Goal: Task Accomplishment & Management: Complete application form

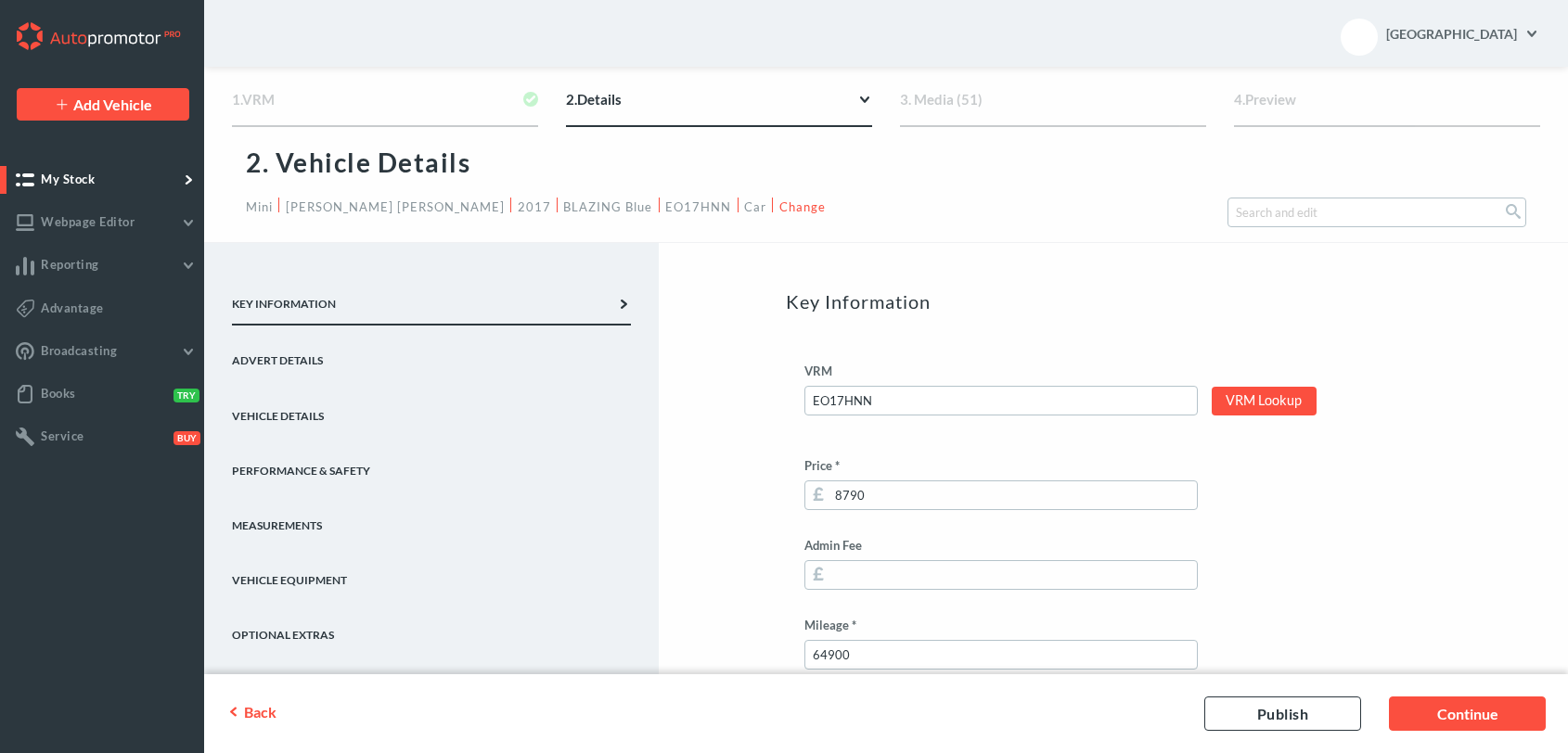
scroll to position [450, 0]
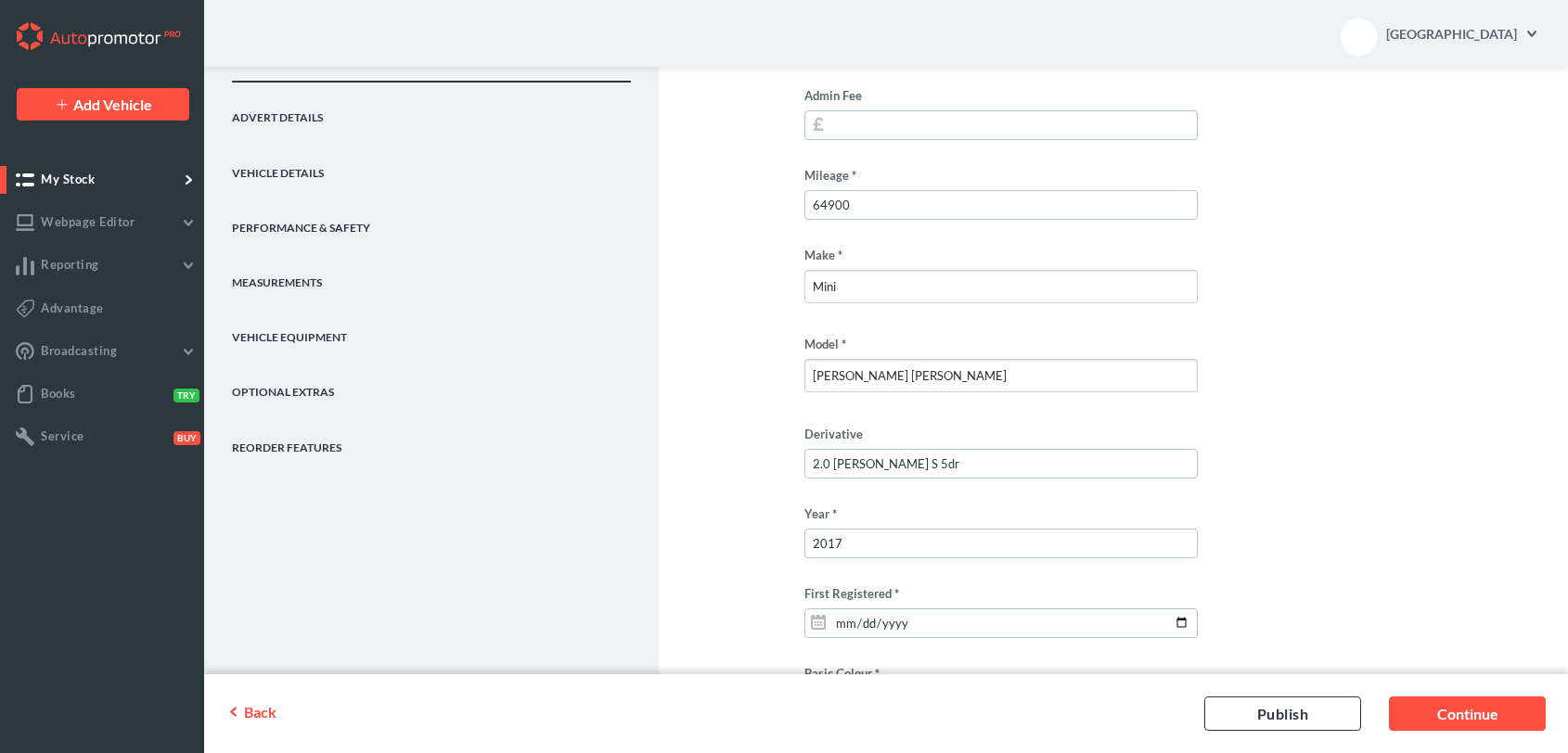
click at [289, 114] on link "Advert Details" at bounding box center [431, 110] width 399 height 55
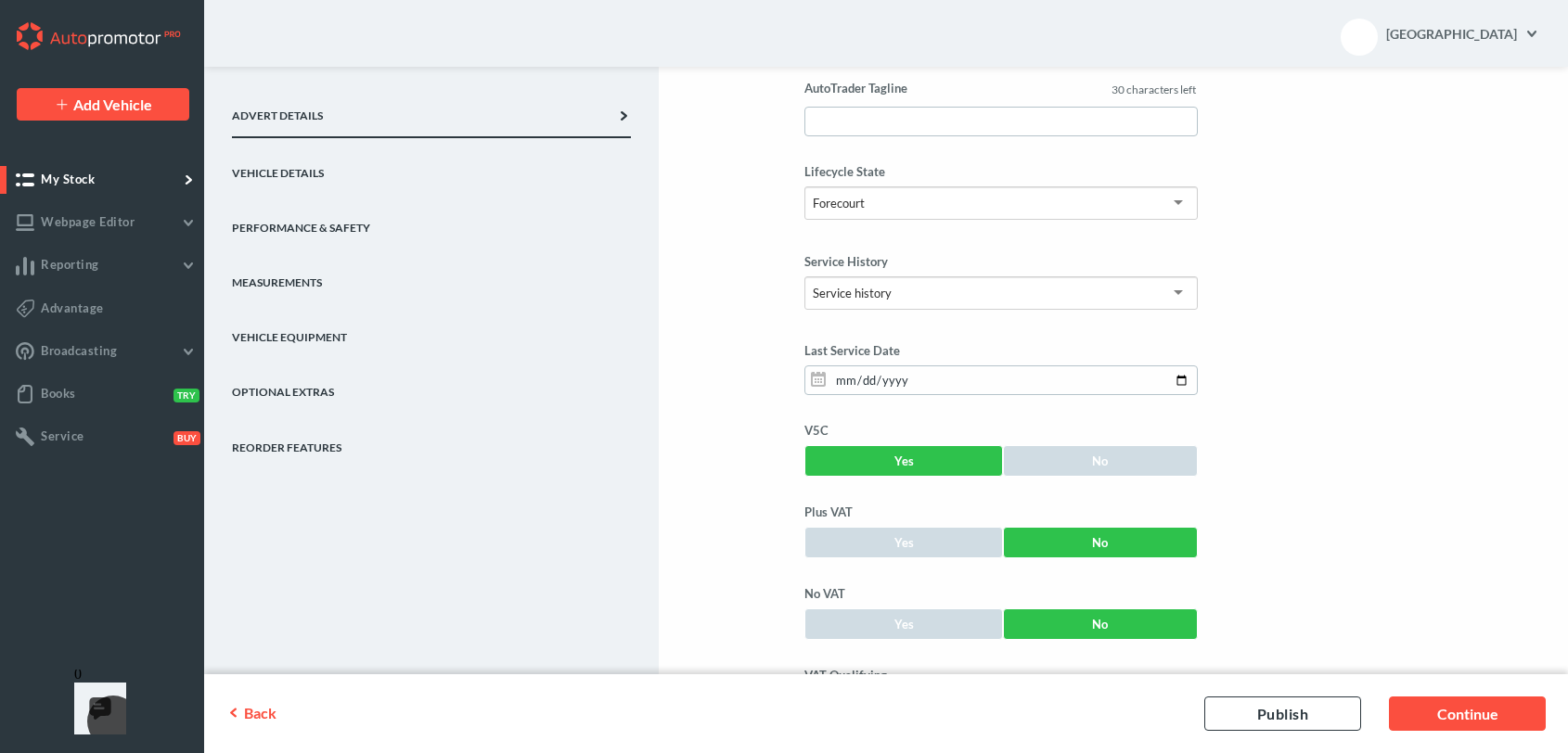
scroll to position [102, 0]
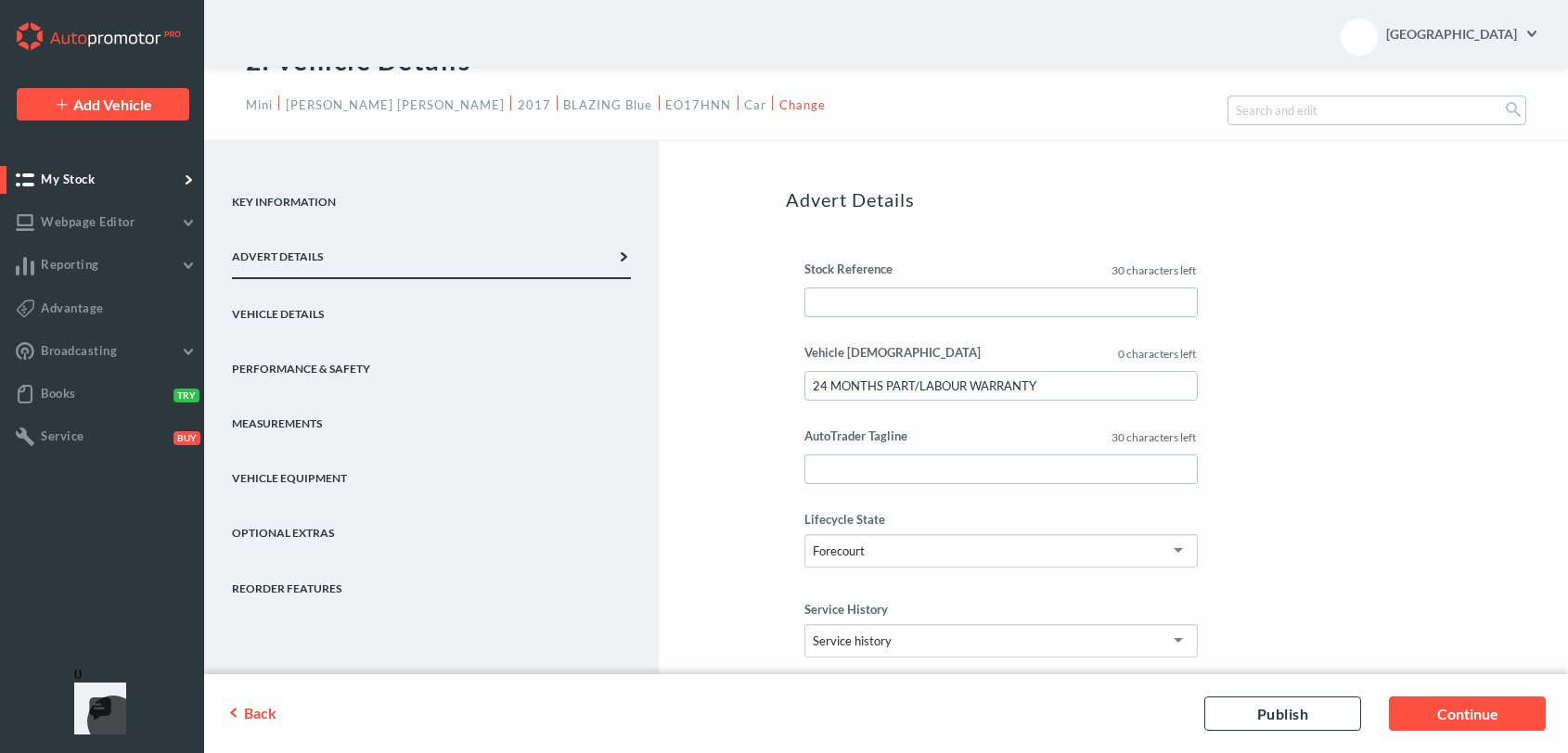
click at [315, 203] on link "Key Information" at bounding box center [431, 194] width 399 height 55
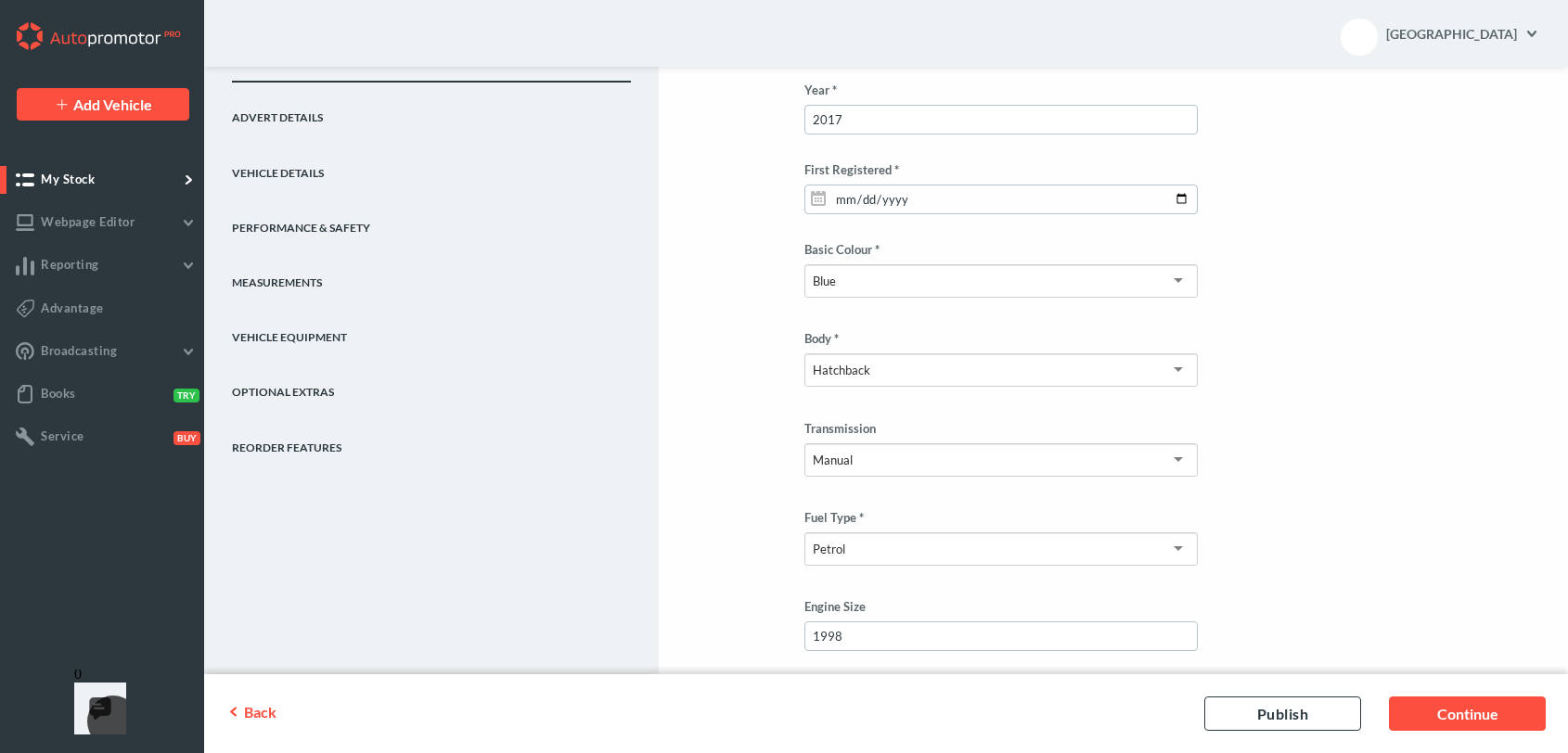
scroll to position [914, 0]
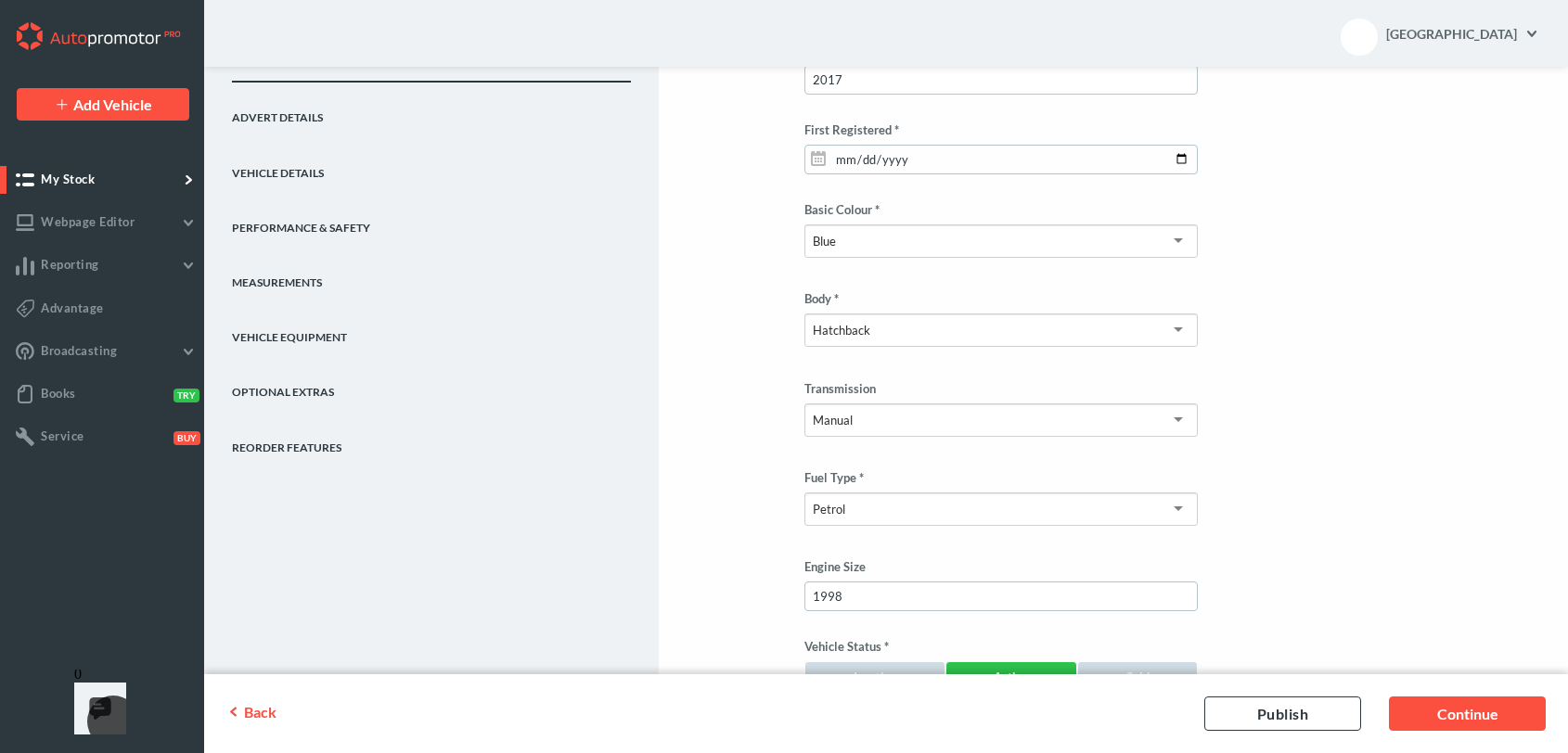
click at [275, 386] on link "Optional Extras" at bounding box center [431, 384] width 399 height 55
type input "8790"
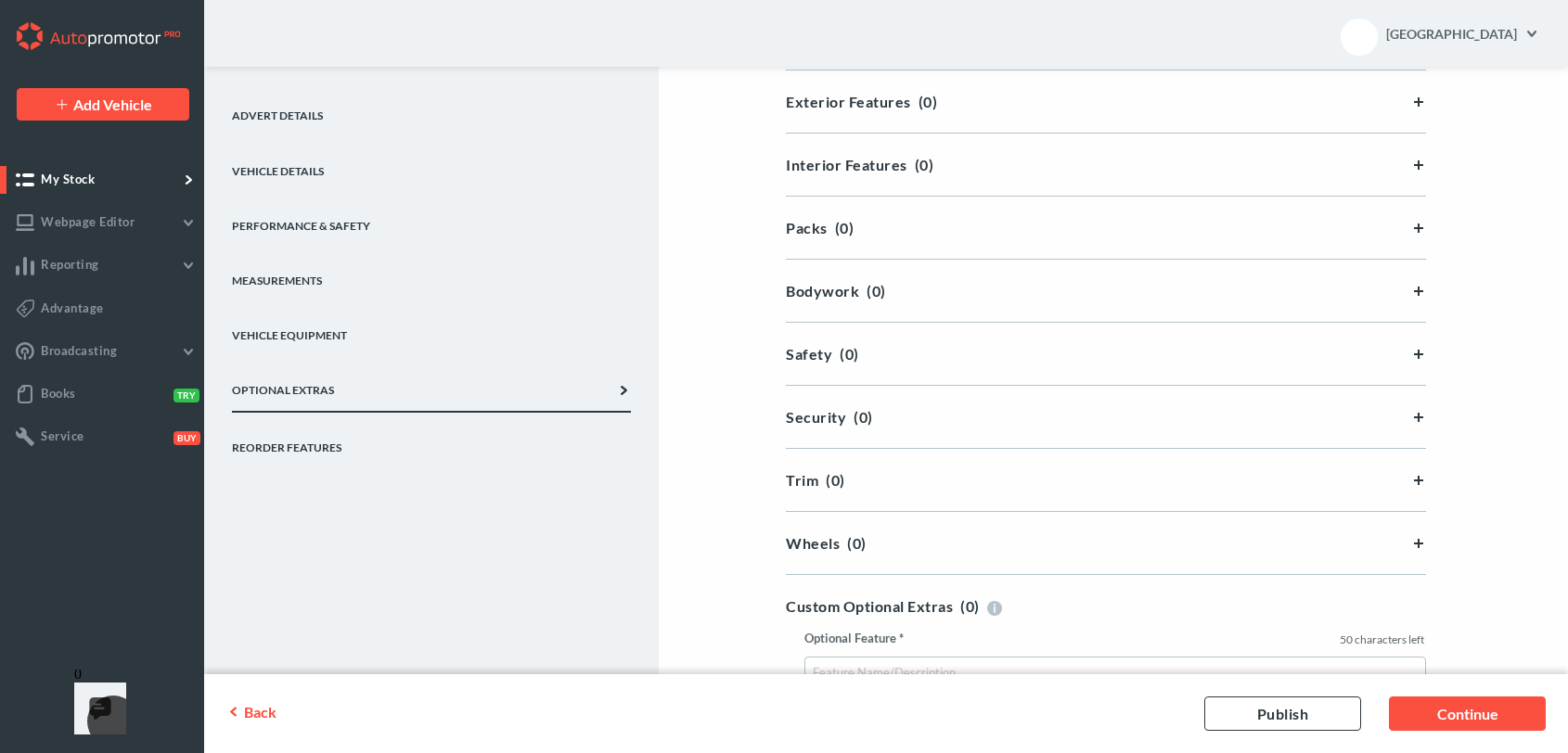
scroll to position [425, 0]
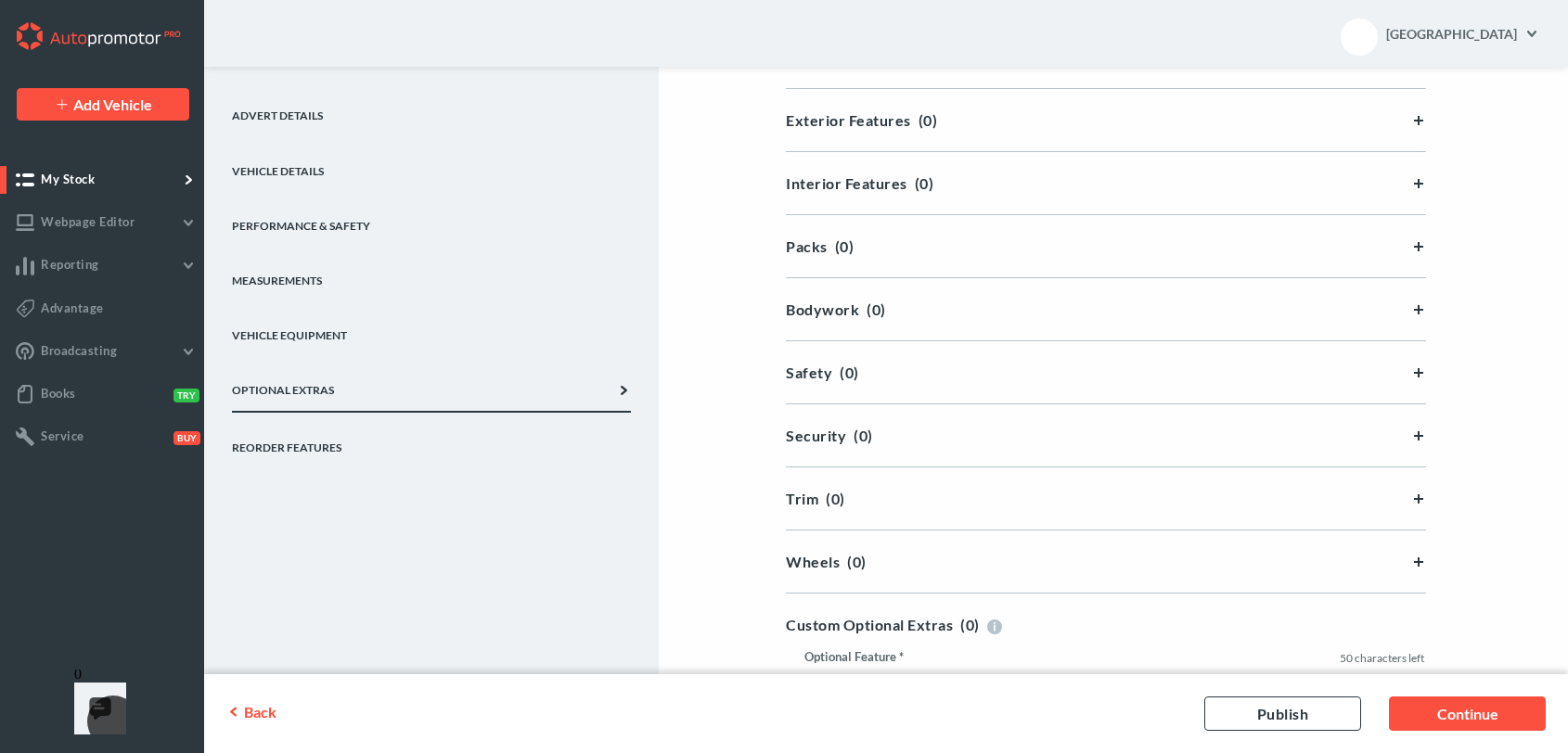
click at [804, 309] on div "Bodywork (0)" at bounding box center [1106, 309] width 641 height 18
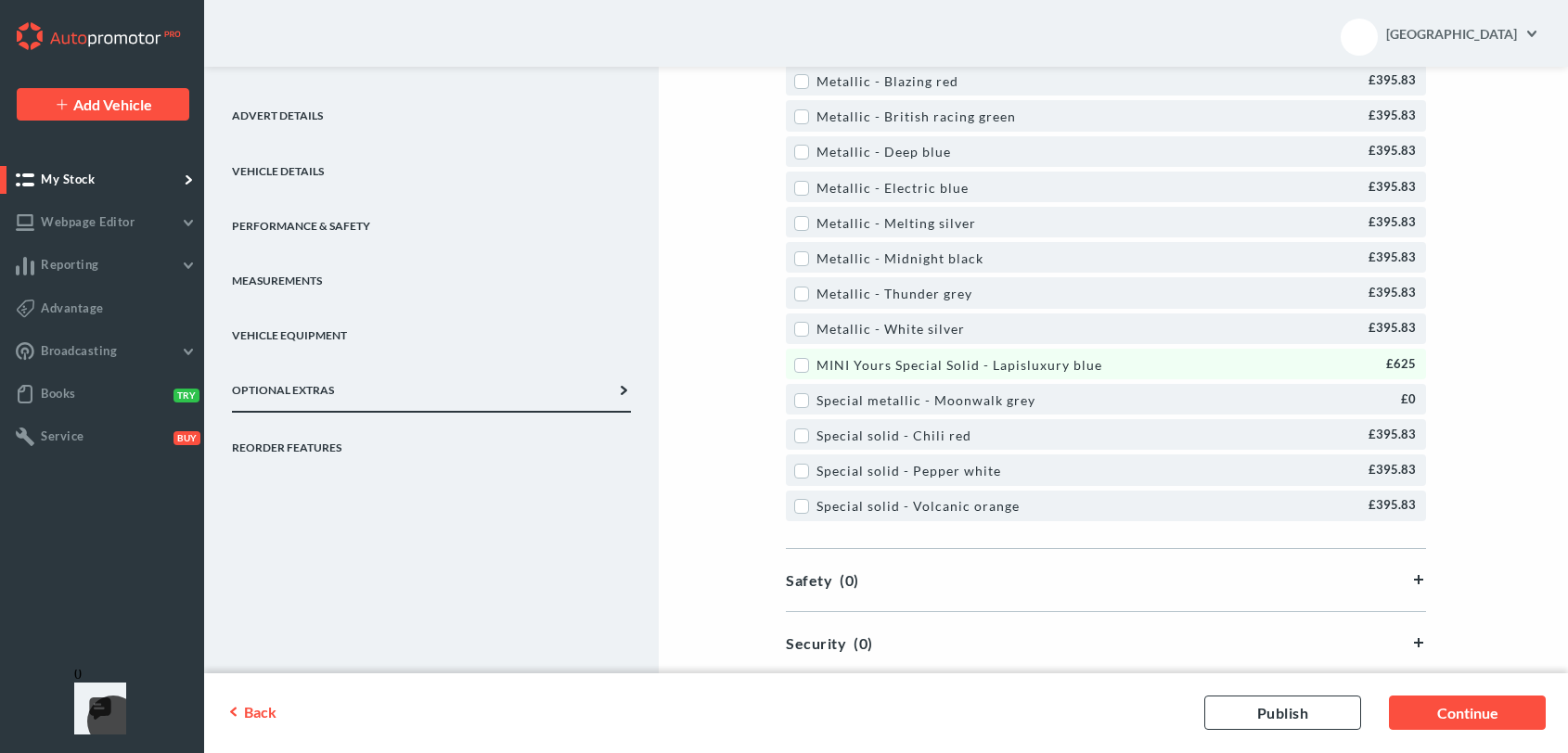
scroll to position [656, 0]
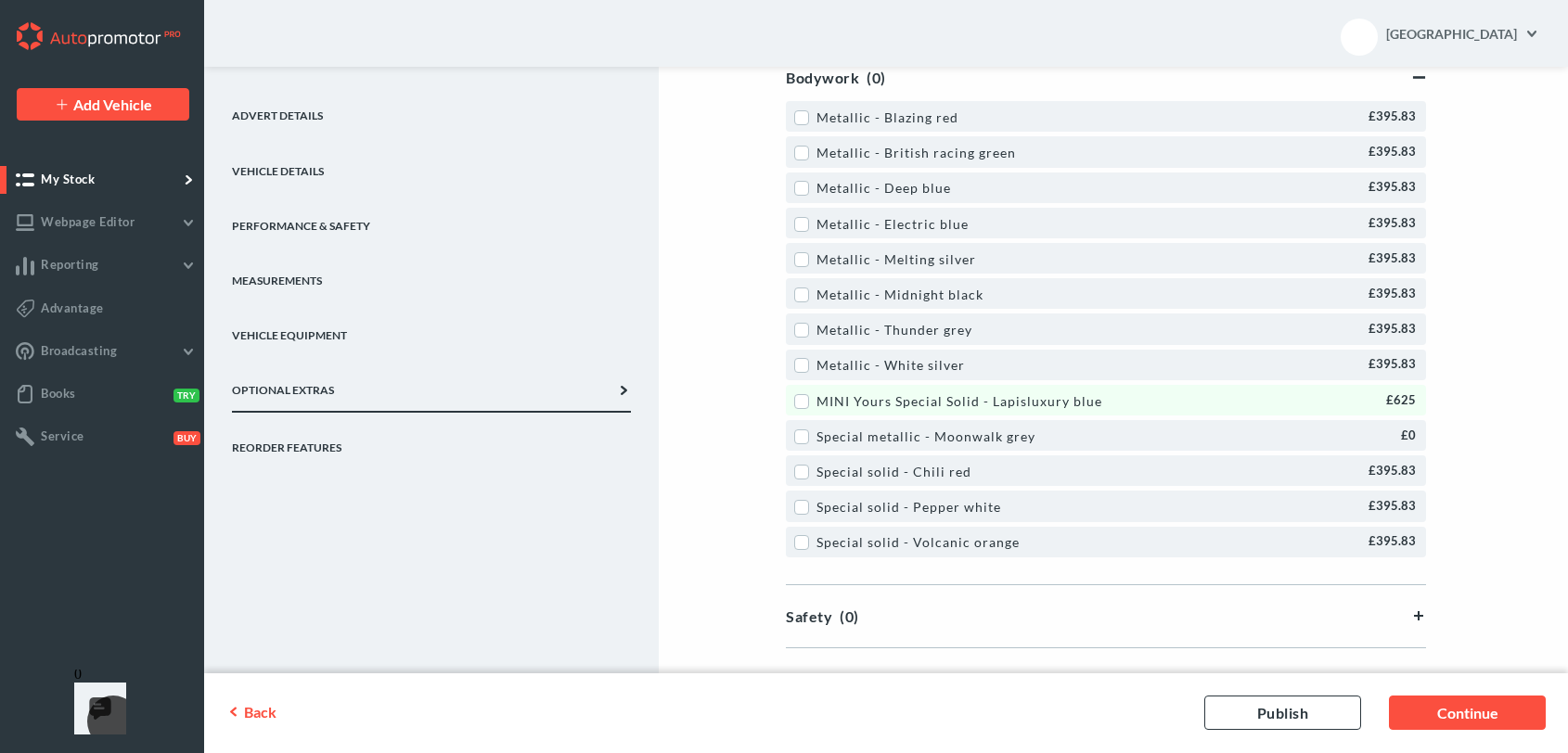
click at [804, 409] on label "MINI Yours Special Solid - Lapisluxury blue" at bounding box center [948, 402] width 308 height 22
click at [303, 164] on link "Vehicle Details" at bounding box center [431, 163] width 399 height 55
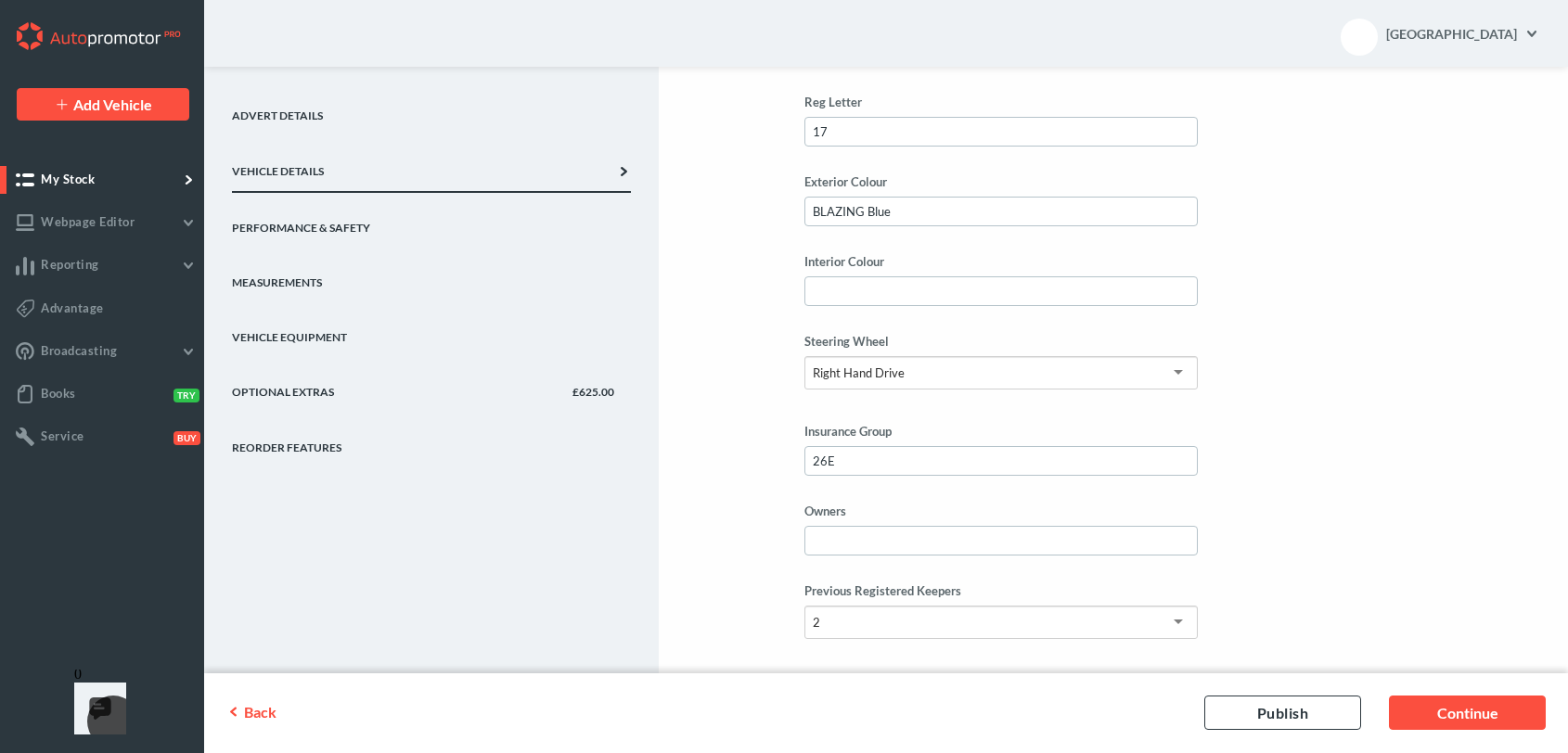
scroll to position [77, 0]
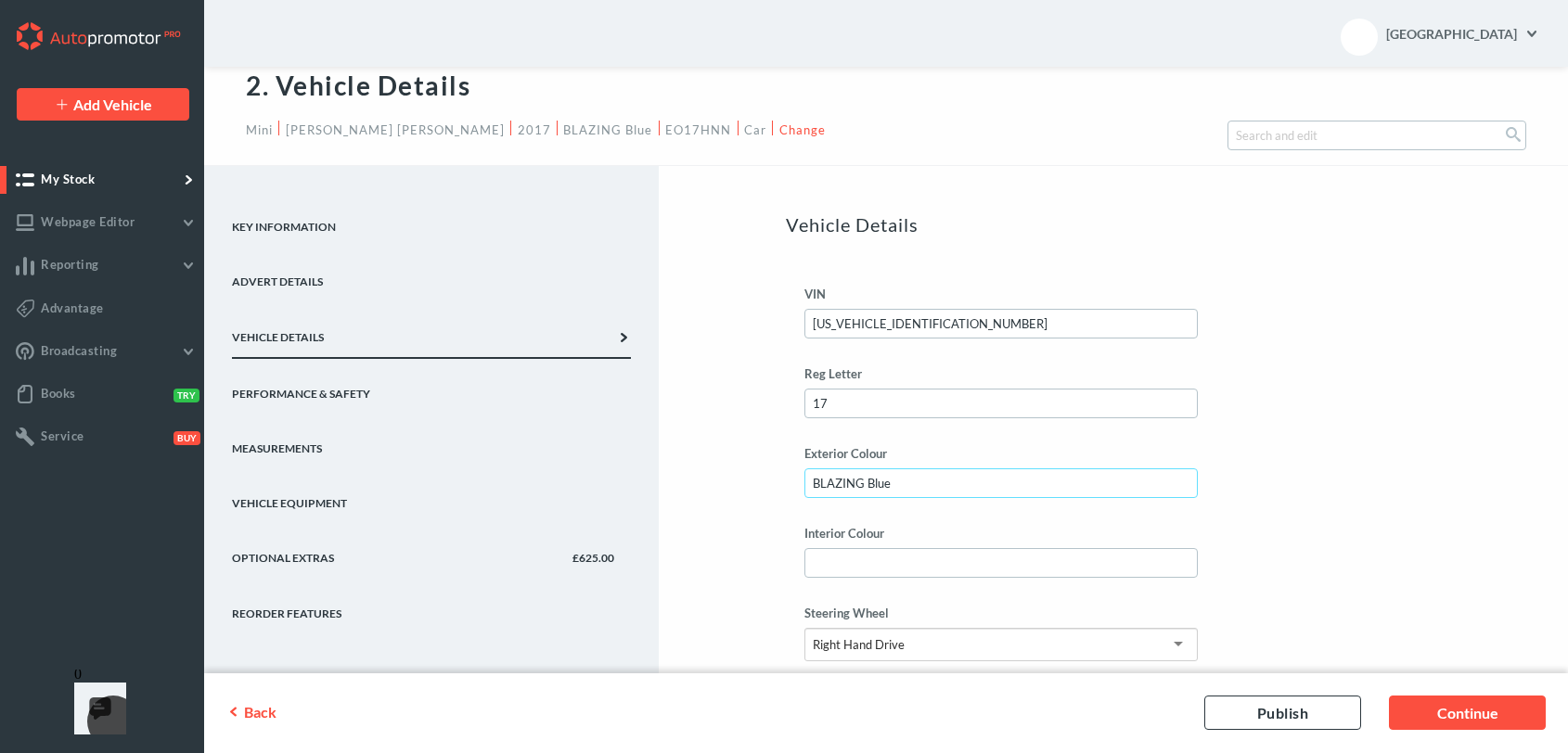
drag, startPoint x: 916, startPoint y: 476, endPoint x: 863, endPoint y: 484, distance: 53.6
paste input "lapisluxury b"
click at [817, 482] on input "lapisluxury blue" at bounding box center [1001, 483] width 392 height 30
type input "Lapisluxury Blue"
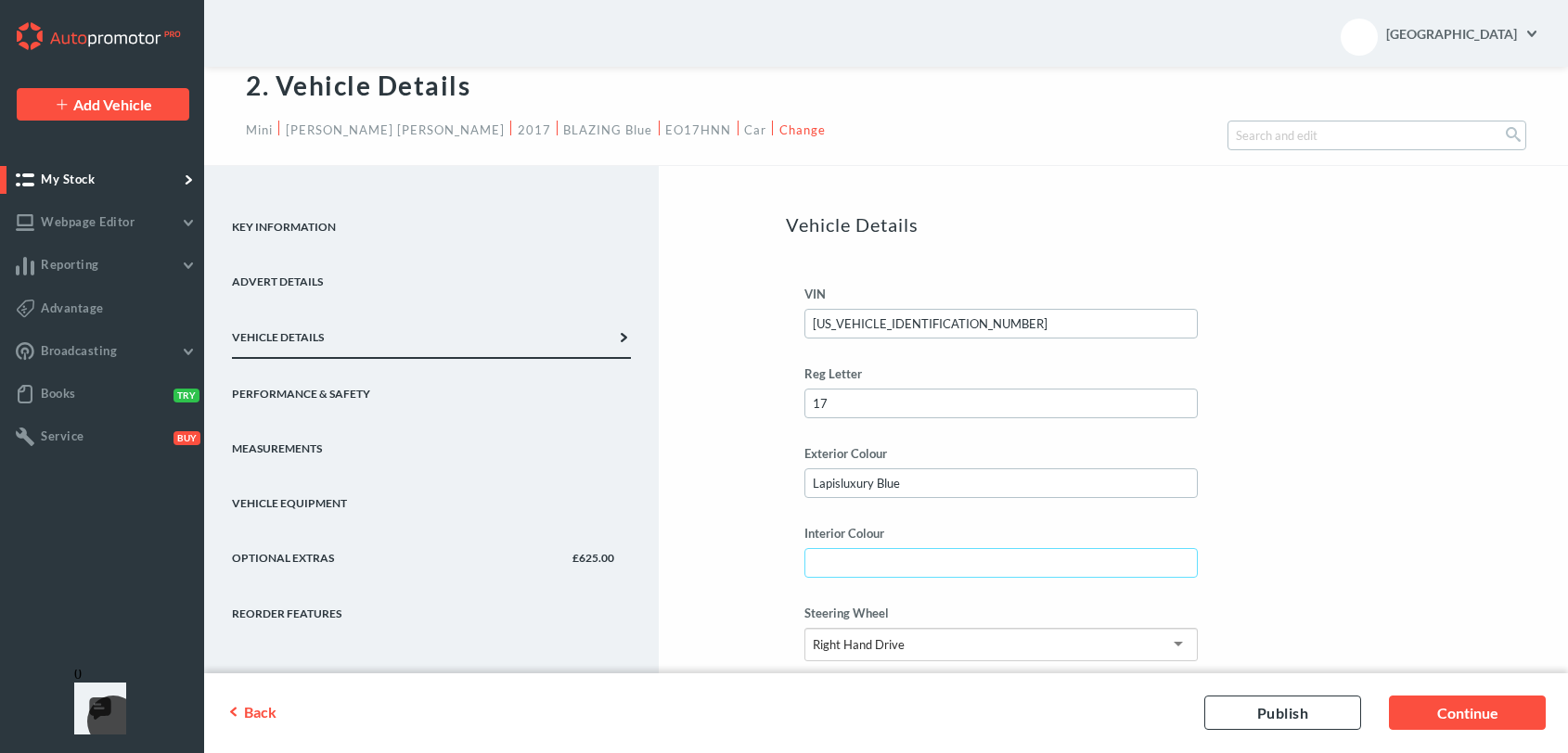
click at [865, 564] on input "Interior Colour" at bounding box center [1001, 563] width 392 height 30
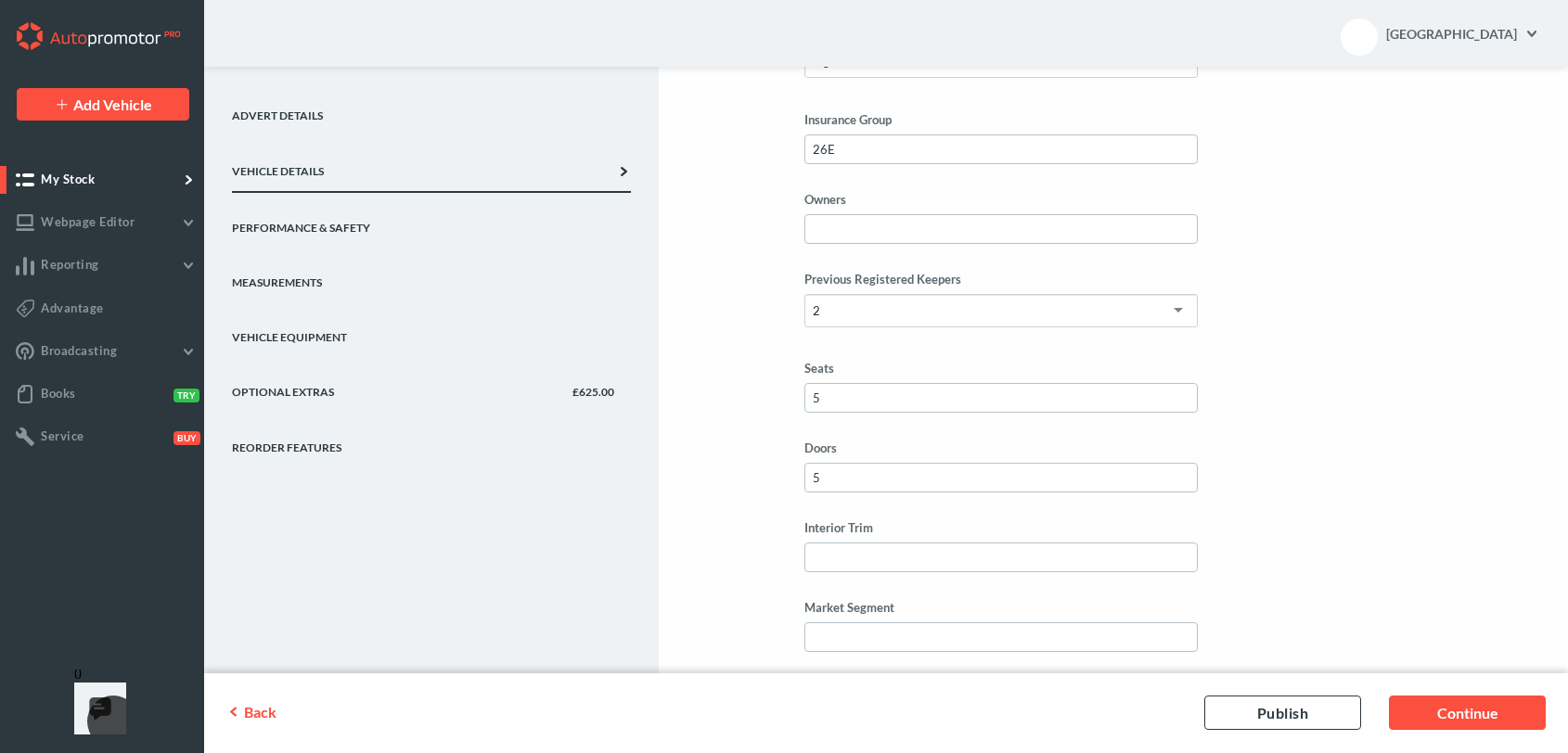
scroll to position [773, 0]
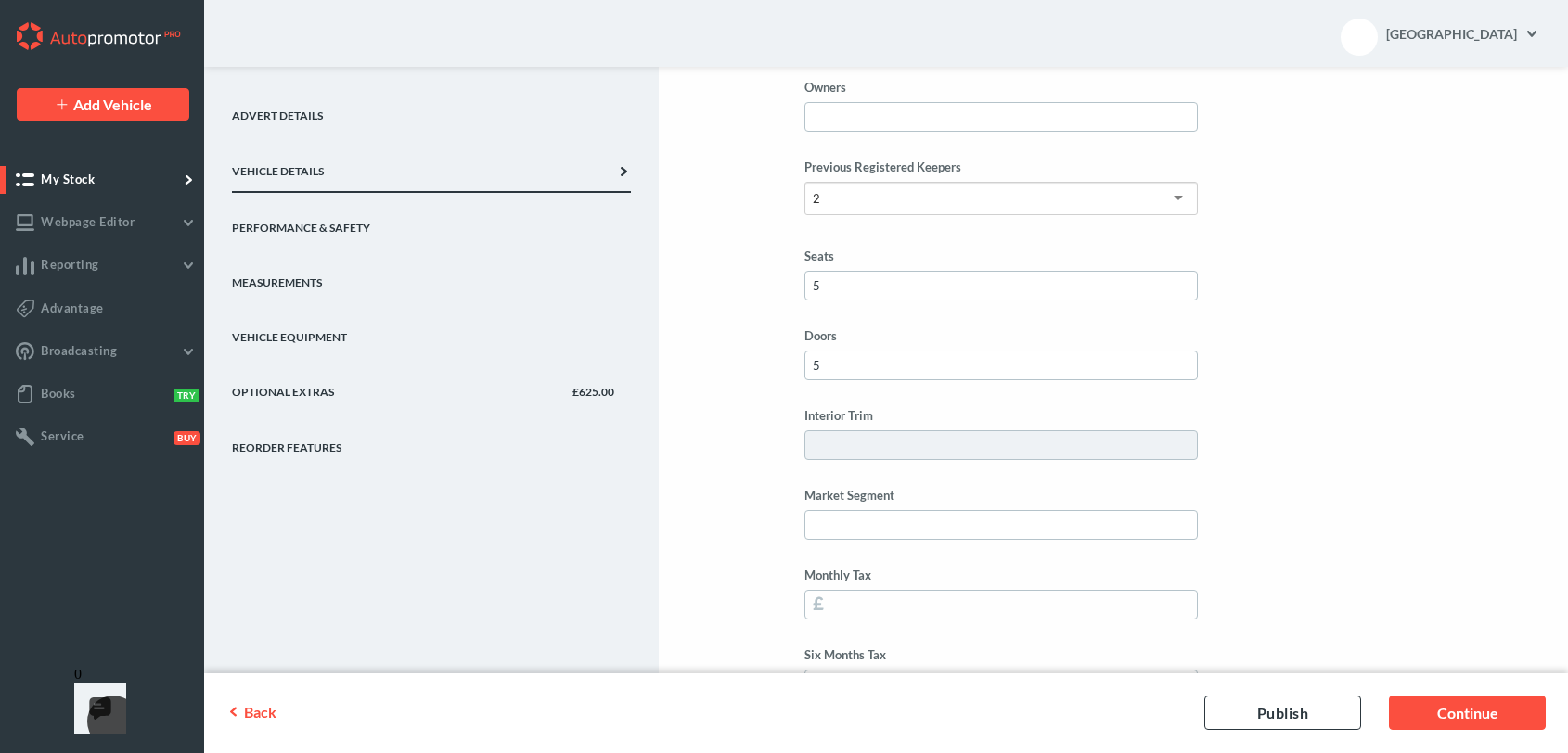
type input "Black"
click at [829, 445] on input "Interior Trim" at bounding box center [1001, 445] width 392 height 30
type input "Half Leather"
click at [756, 471] on div "Key Information Advert Details Vehicle Details Performance & Safety Measurement…" at bounding box center [886, 514] width 1364 height 2091
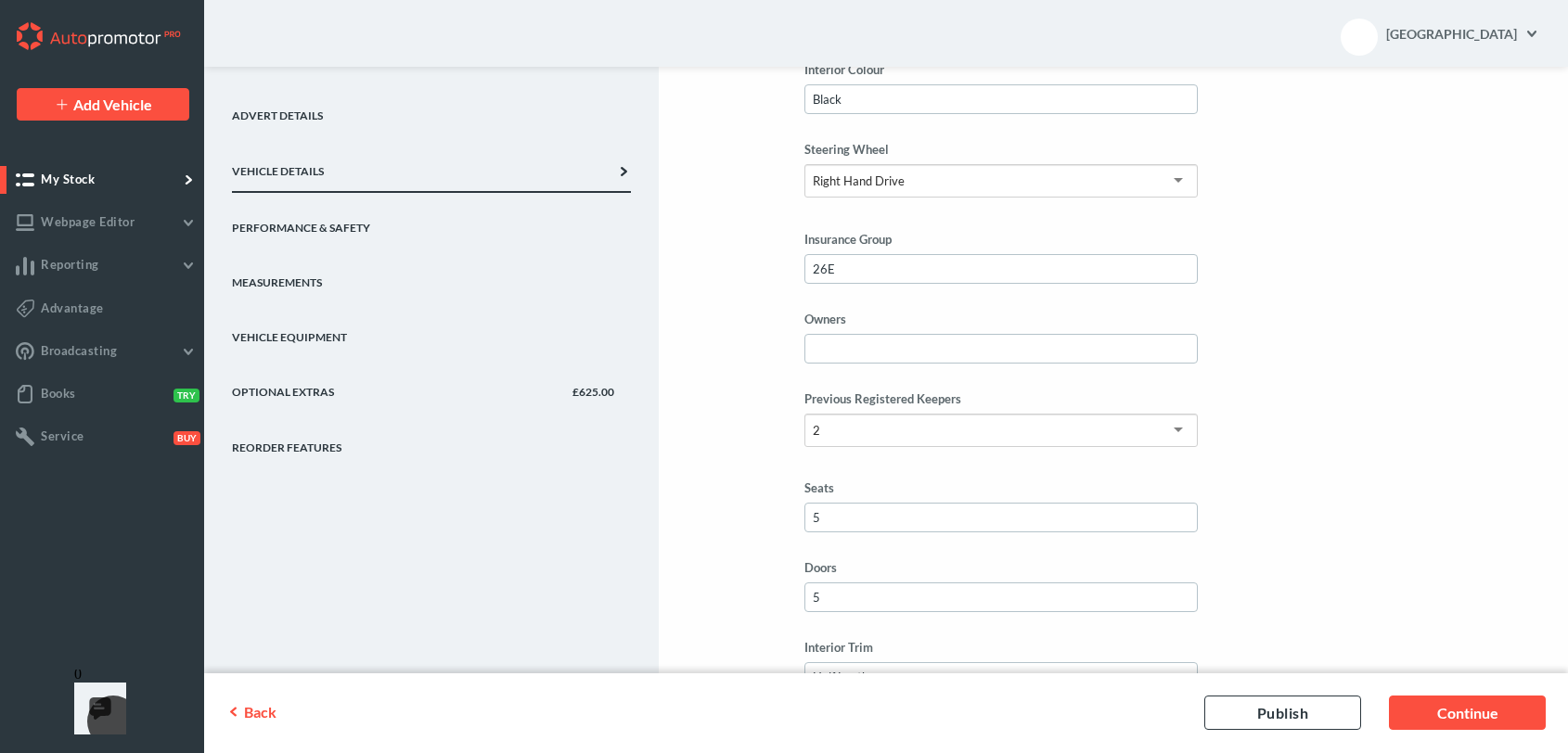
scroll to position [309, 0]
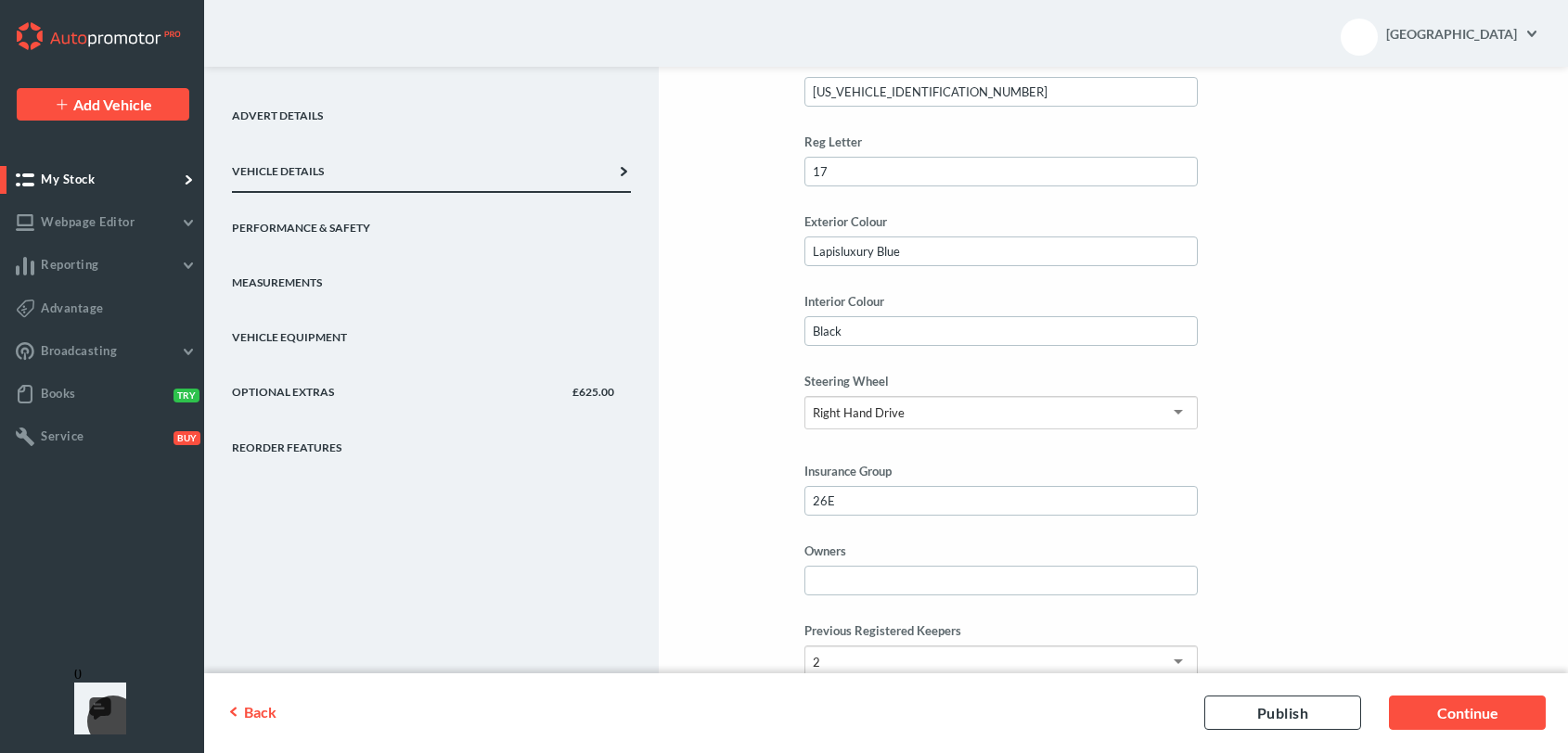
click at [306, 113] on link "Advert Details" at bounding box center [431, 108] width 399 height 55
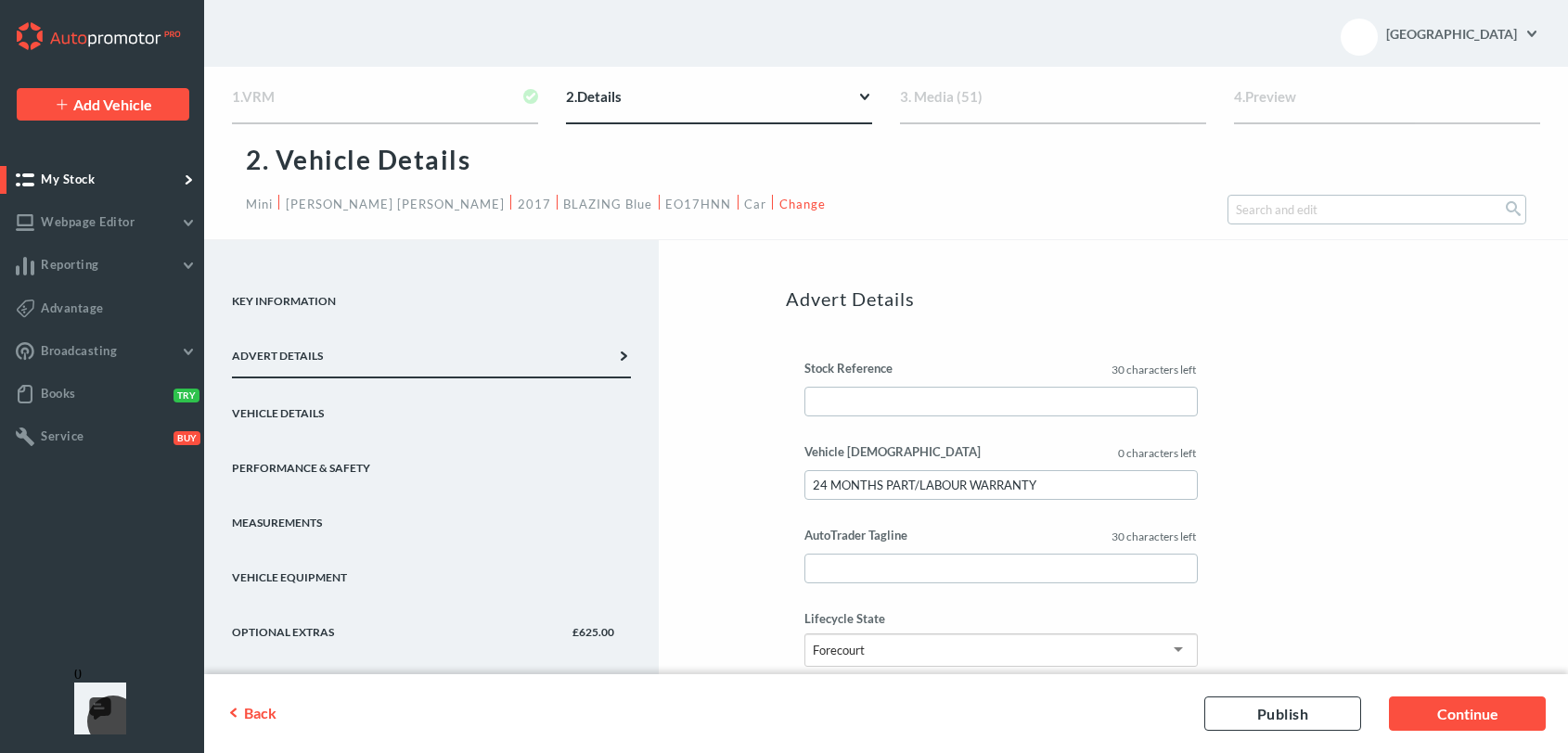
scroll to position [0, 0]
click at [316, 298] on link "Key Information" at bounding box center [431, 296] width 399 height 55
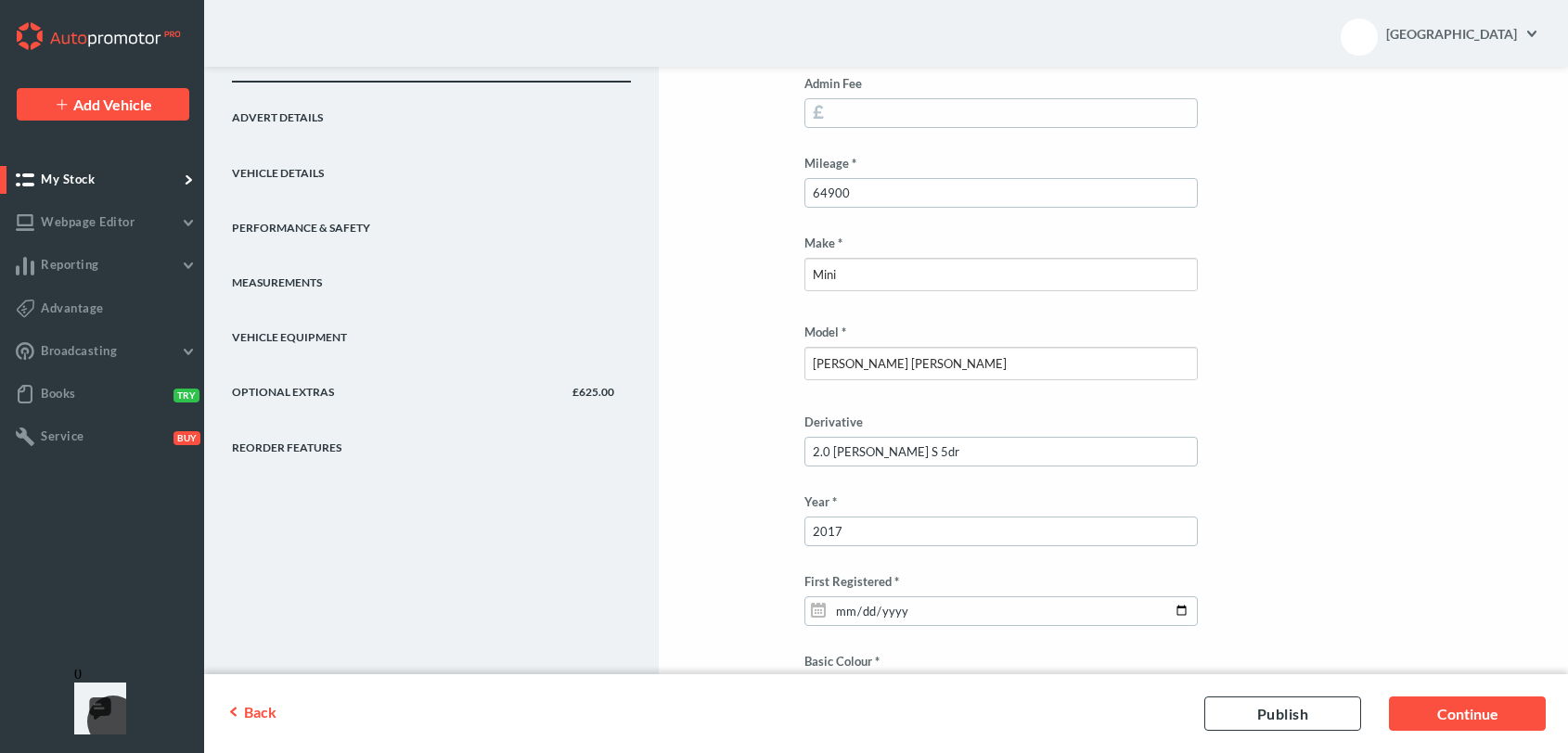
scroll to position [423, 0]
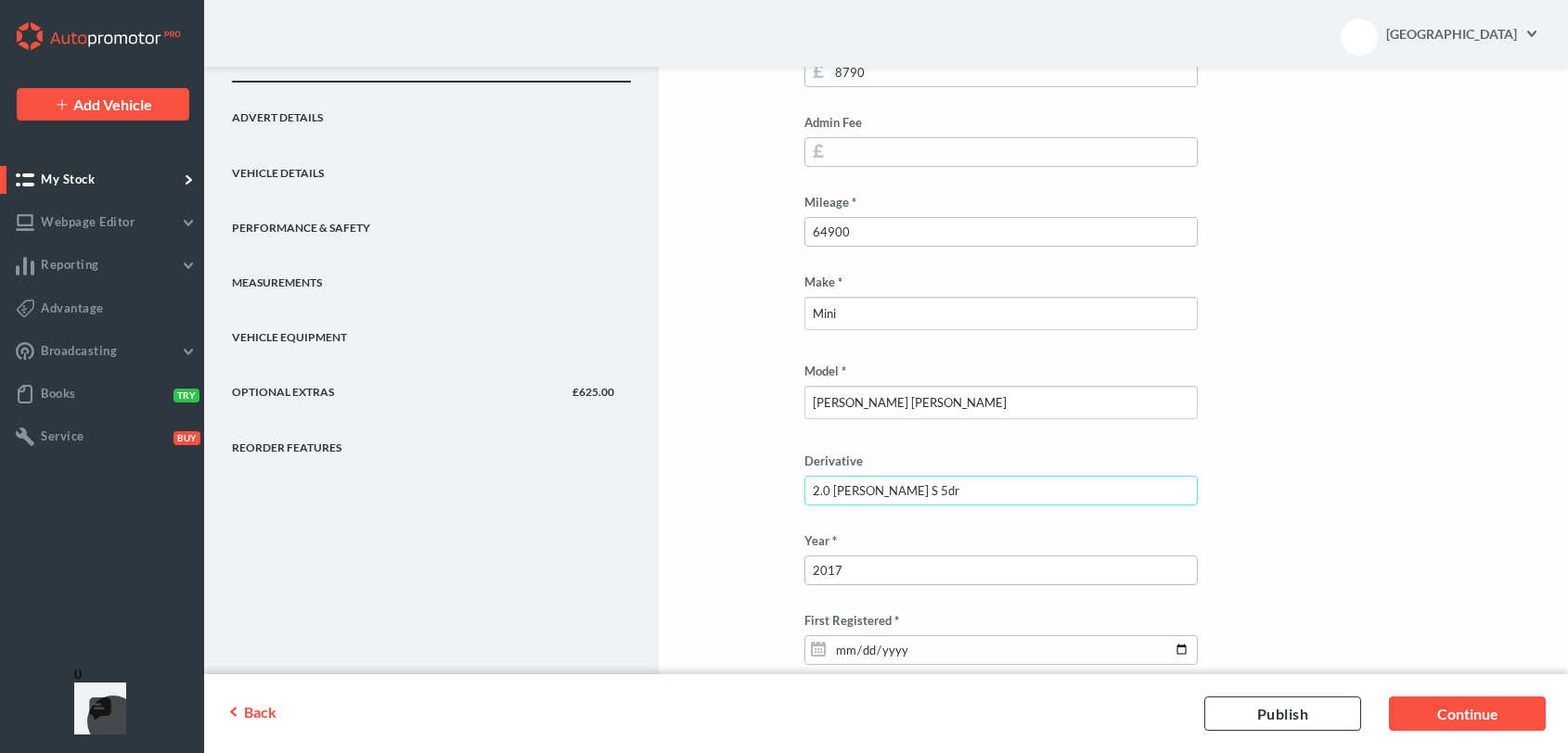
click at [930, 490] on input "2.0 [PERSON_NAME] S 5dr" at bounding box center [1001, 491] width 392 height 30
click at [1004, 482] on input "2.0 [PERSON_NAME] S 5dr-Sports Exhaust." at bounding box center [1001, 491] width 392 height 30
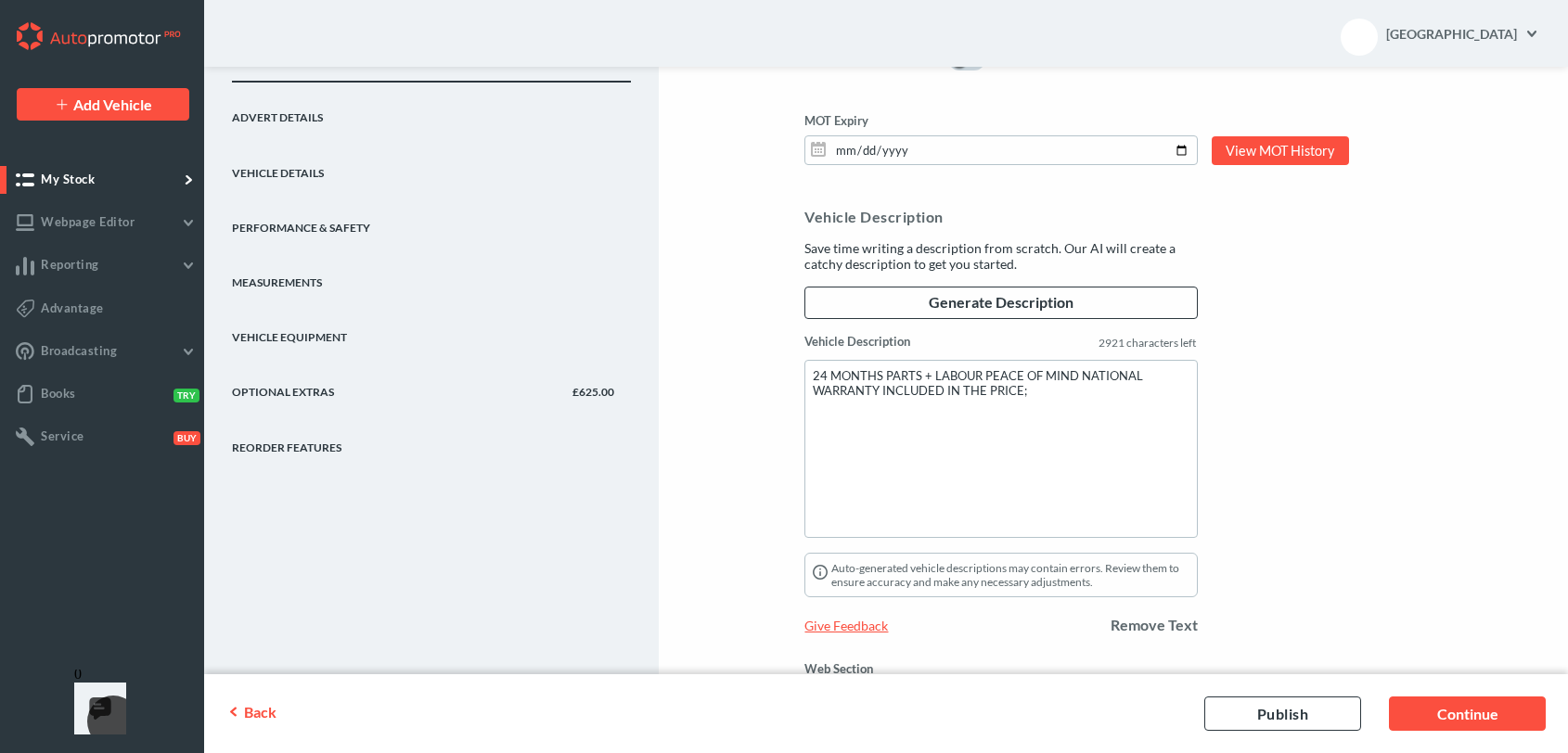
scroll to position [1698, 0]
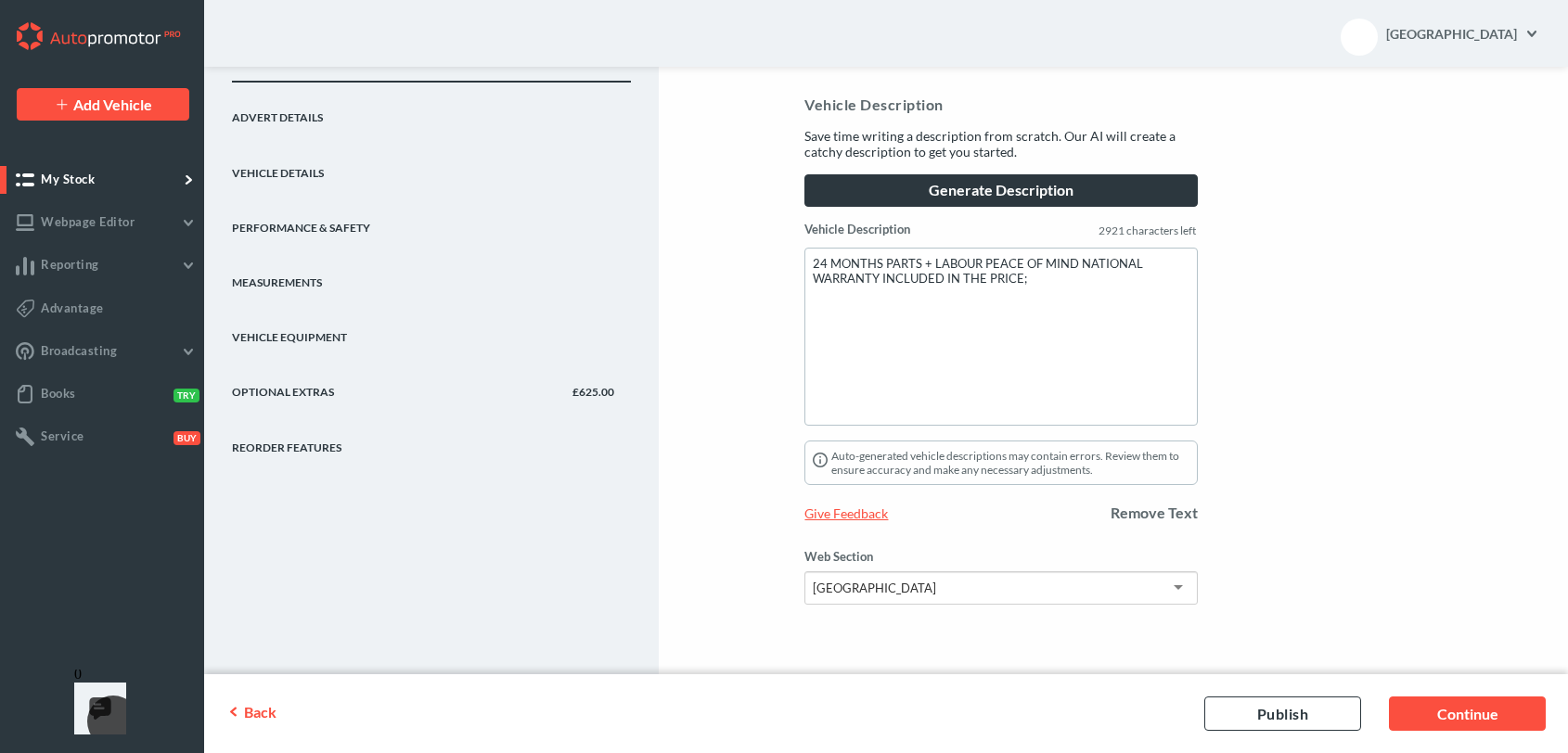
type input "2.0 [PERSON_NAME] S 5dr-Sports Exhaust-Half Leather Sports Trim."
click at [1030, 184] on link "Generate Description" at bounding box center [1001, 191] width 392 height 33
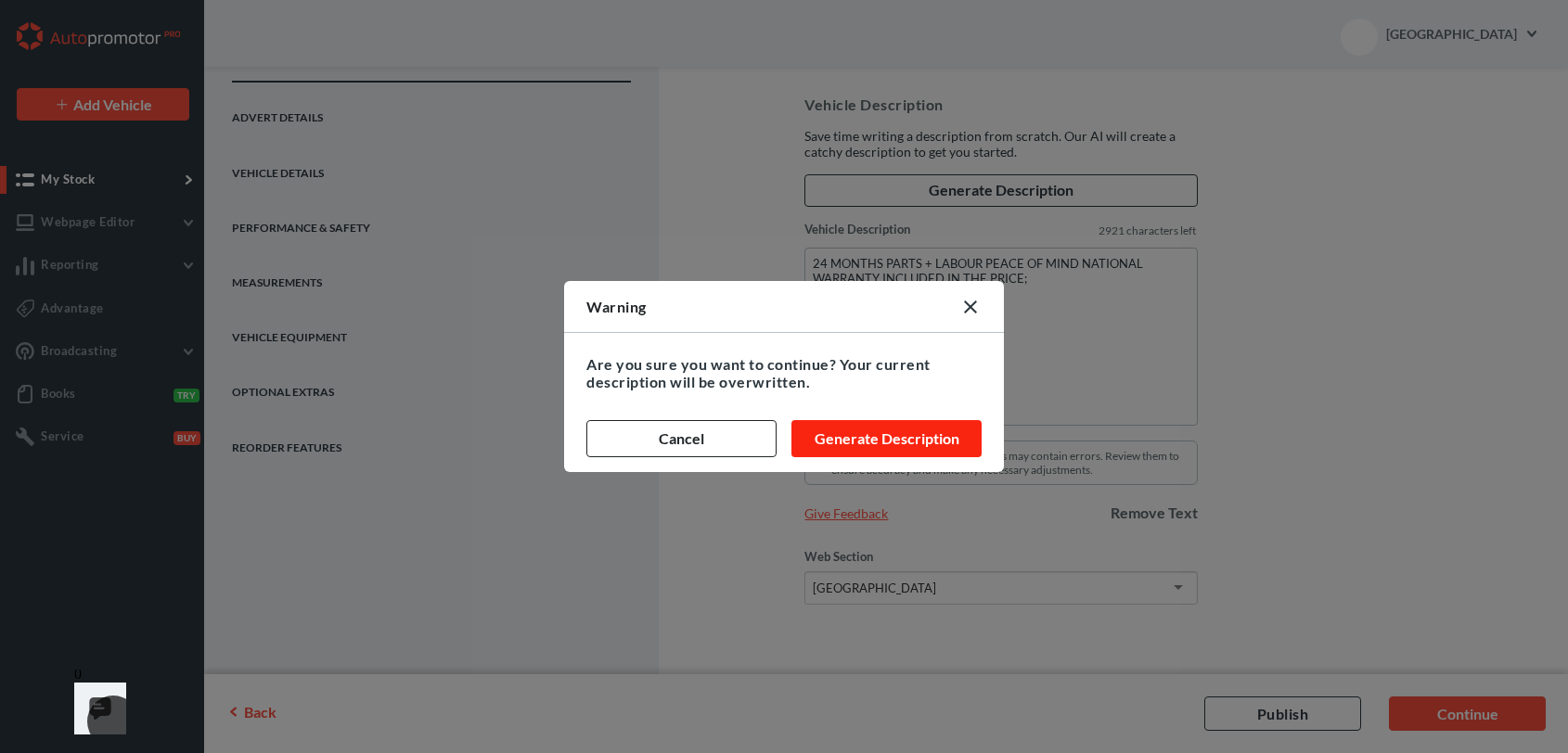
click at [819, 438] on button "Generate Description" at bounding box center [886, 439] width 191 height 37
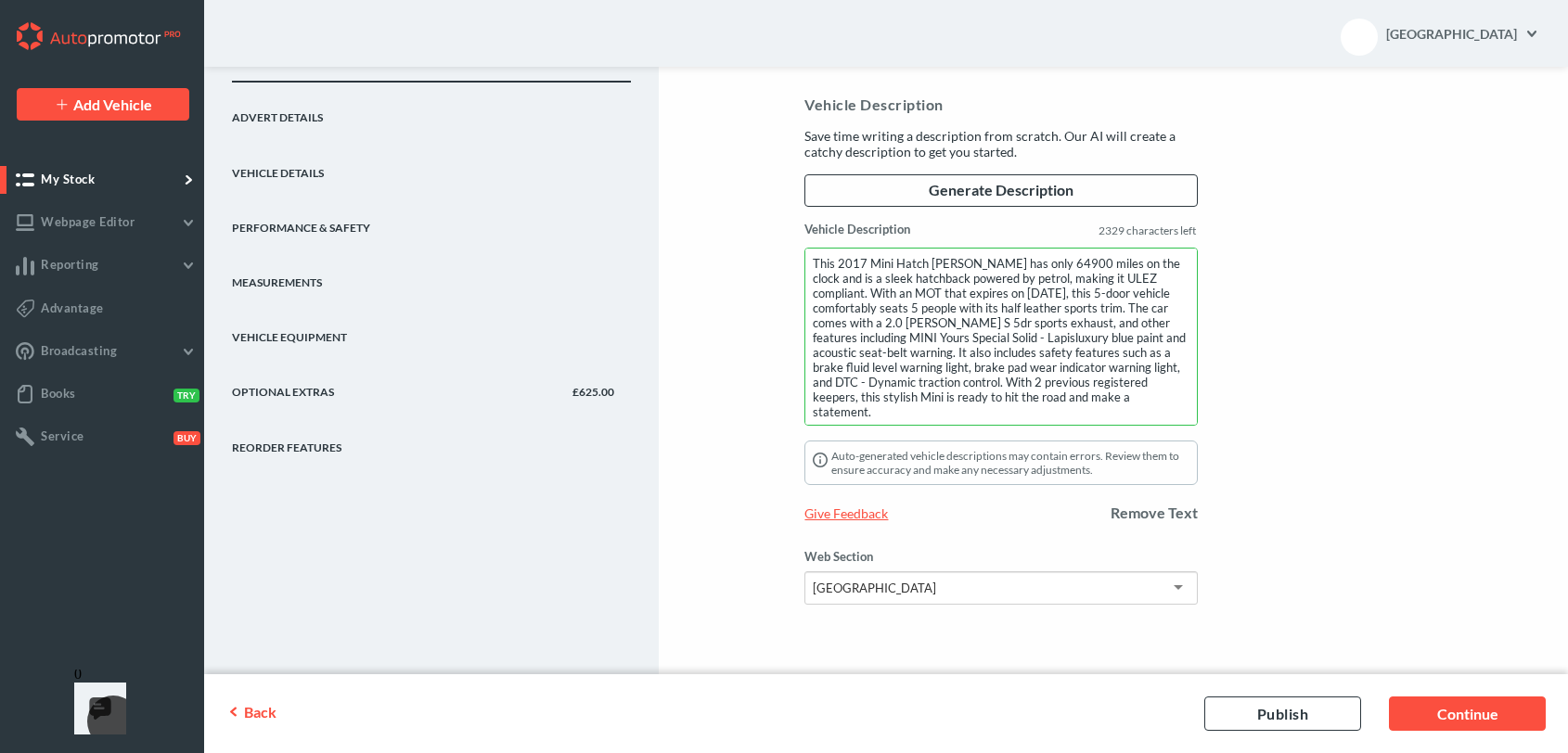
drag, startPoint x: 840, startPoint y: 262, endPoint x: 968, endPoint y: 265, distance: 128.0
click at [968, 265] on textarea "This 2017 Mini Hatch [PERSON_NAME] has only 64900 miles on the clock and is a s…" at bounding box center [1001, 337] width 392 height 178
click at [276, 374] on link "Optional Extras £625.00" at bounding box center [431, 384] width 399 height 55
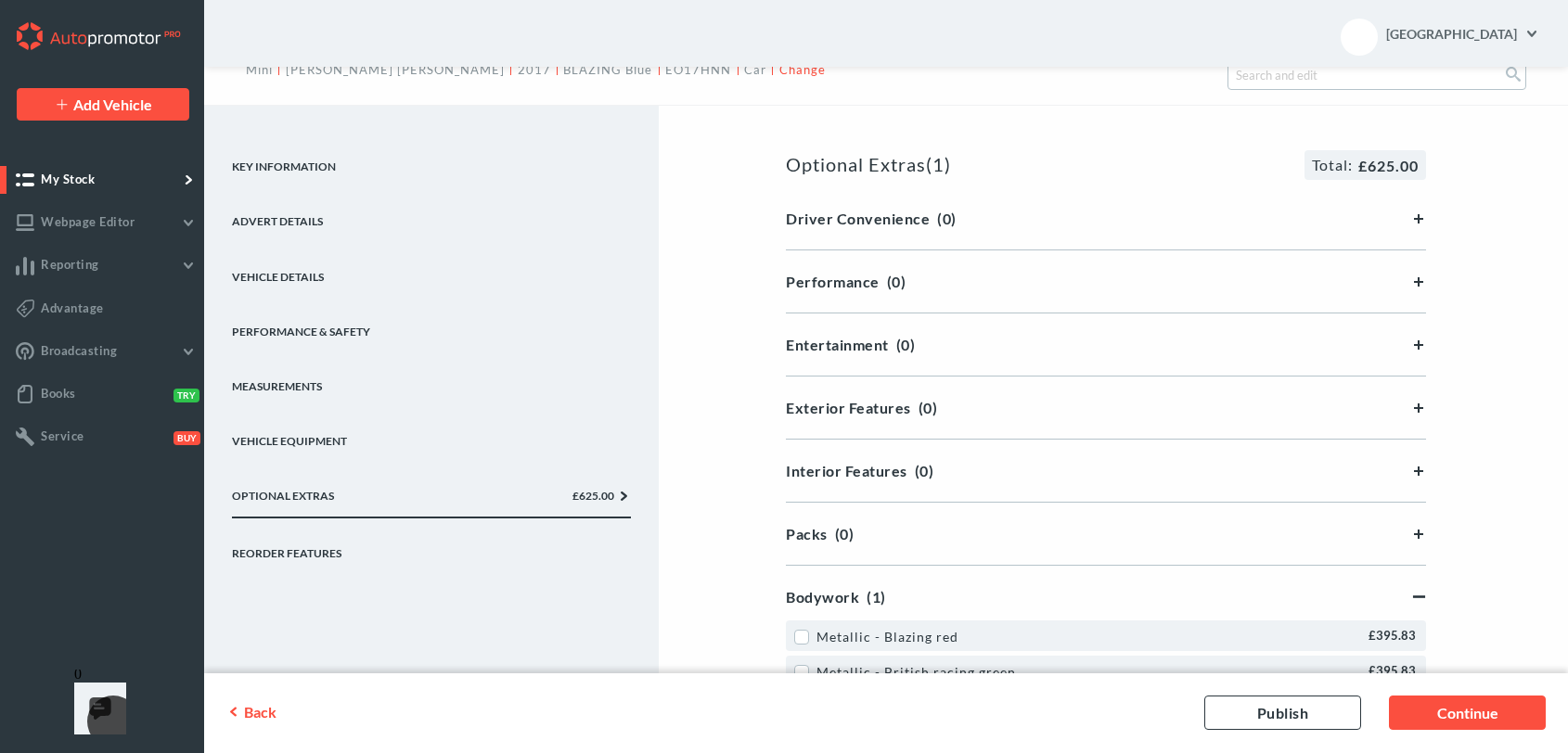
scroll to position [0, 0]
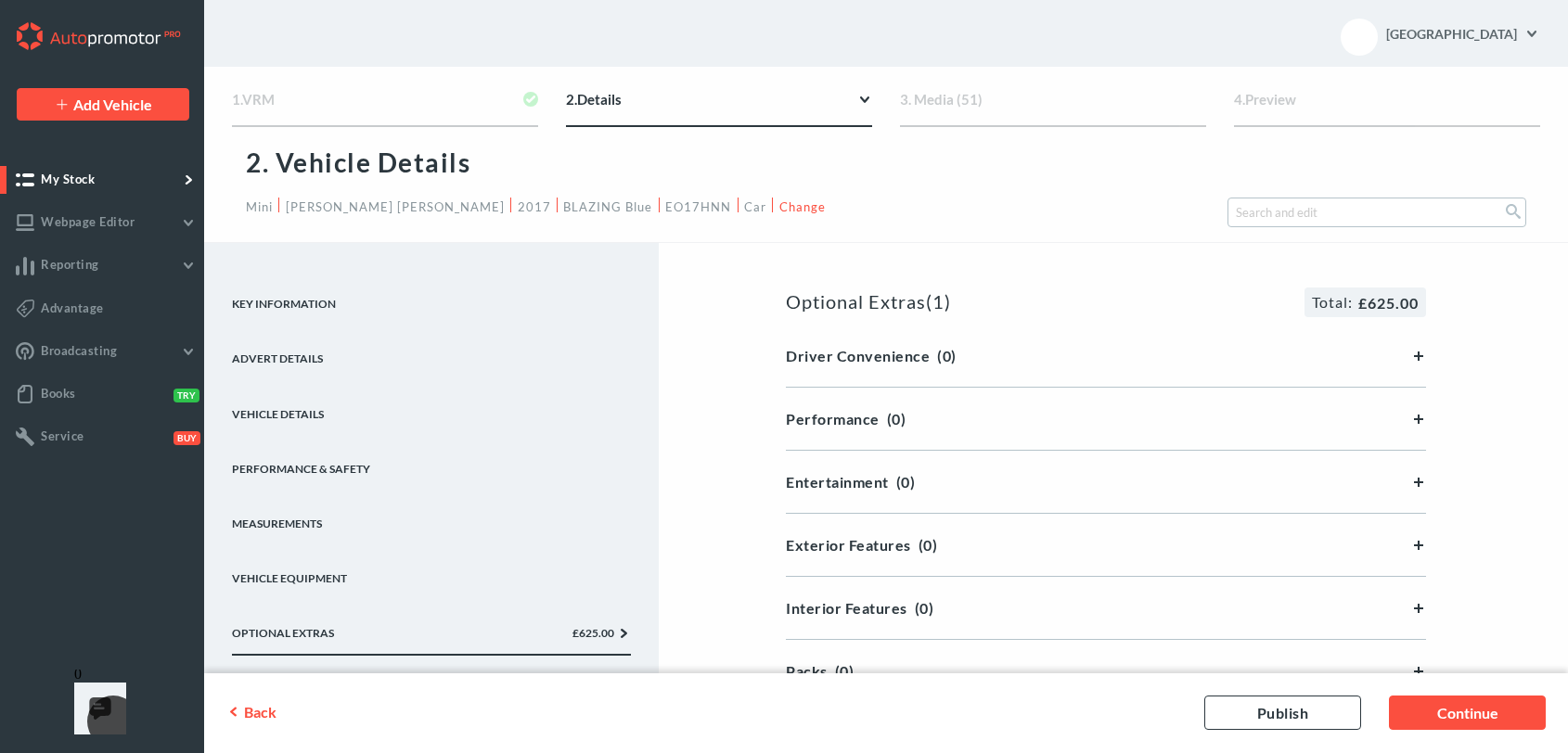
click at [298, 404] on link "Vehicle Details" at bounding box center [431, 406] width 399 height 55
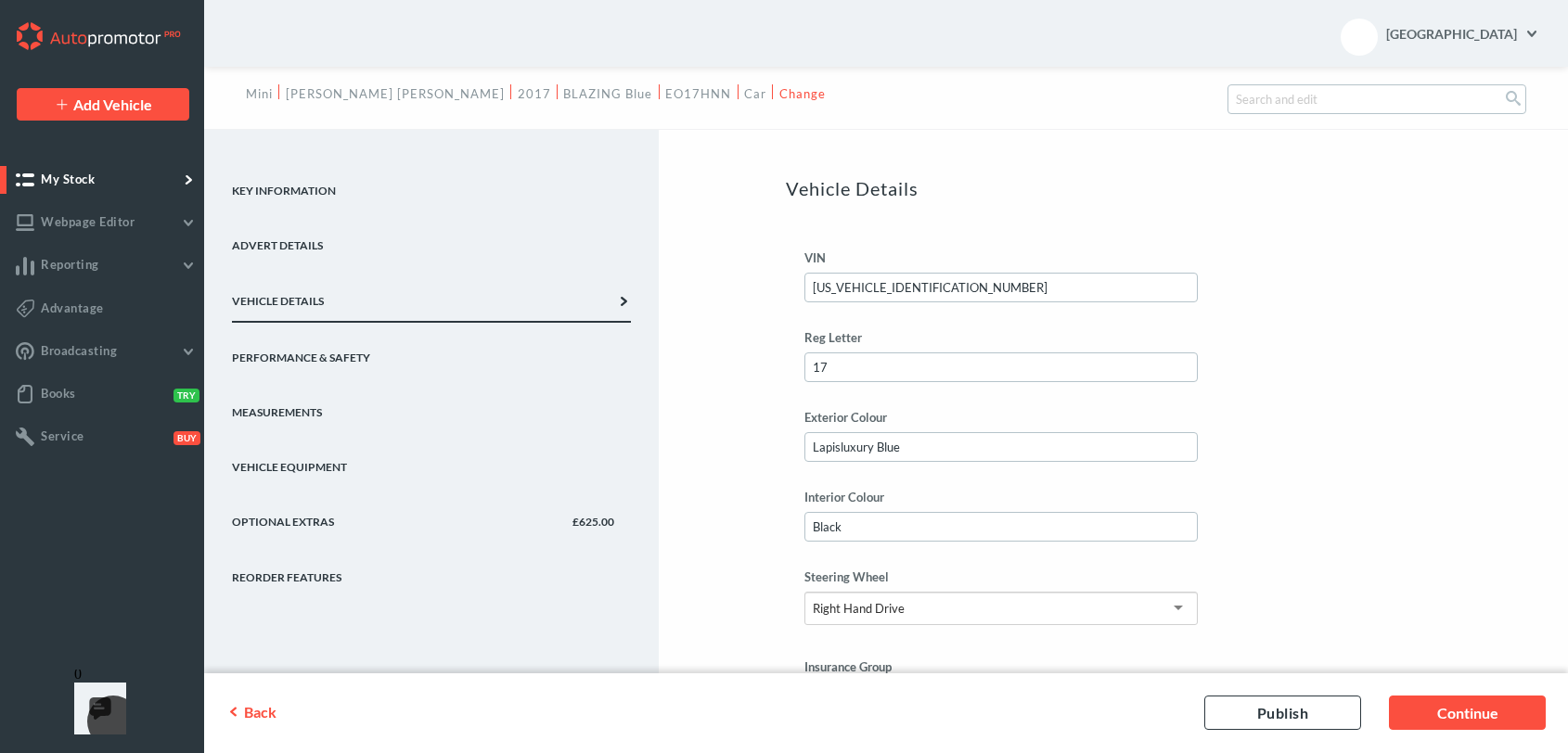
scroll to position [231, 0]
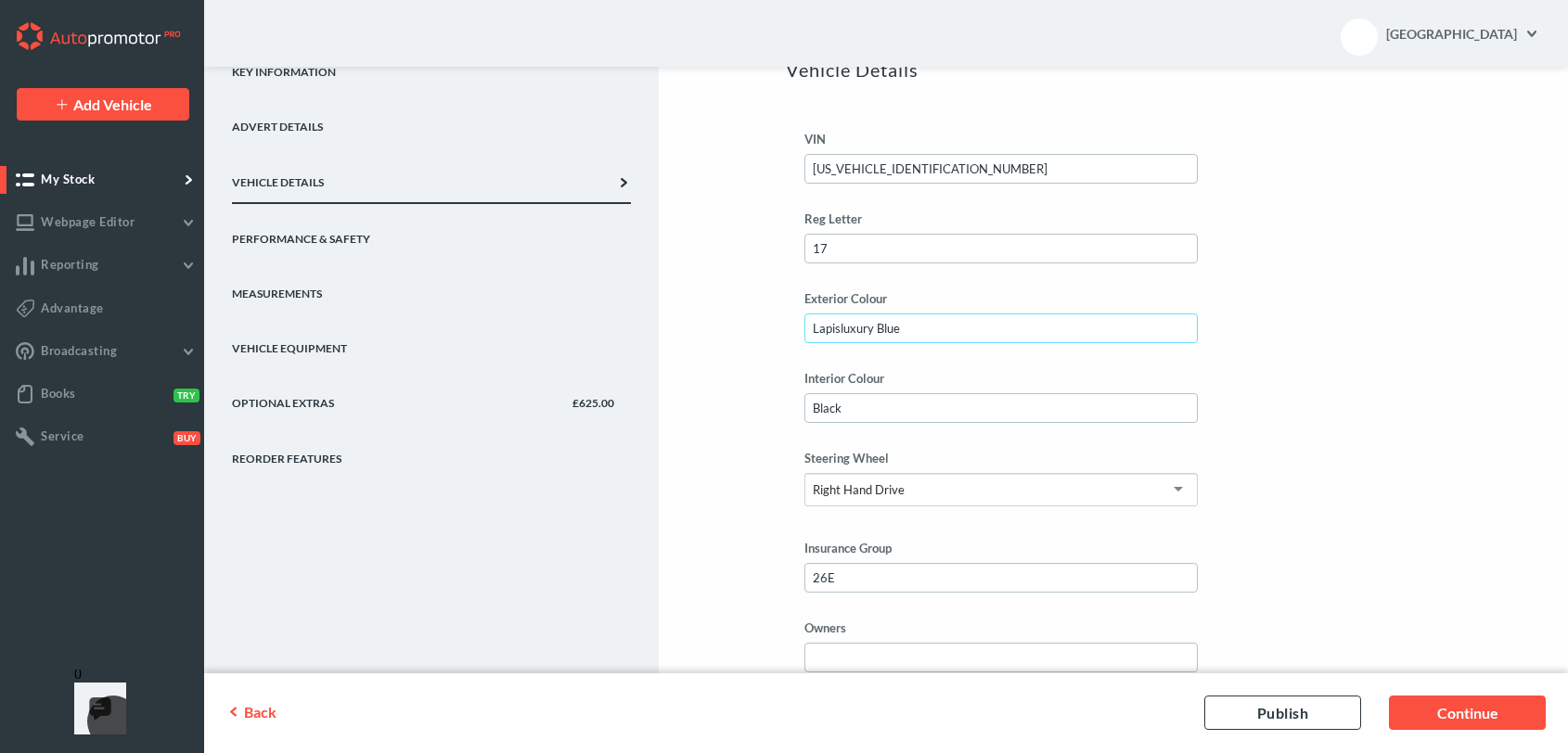
drag, startPoint x: 912, startPoint y: 329, endPoint x: 794, endPoint y: 326, distance: 118.0
click at [801, 329] on div "Exterior Colour Lapisluxury Blue" at bounding box center [1106, 317] width 631 height 52
drag, startPoint x: 327, startPoint y: 75, endPoint x: 343, endPoint y: 86, distance: 19.4
click at [327, 75] on link "Key Information" at bounding box center [431, 64] width 399 height 55
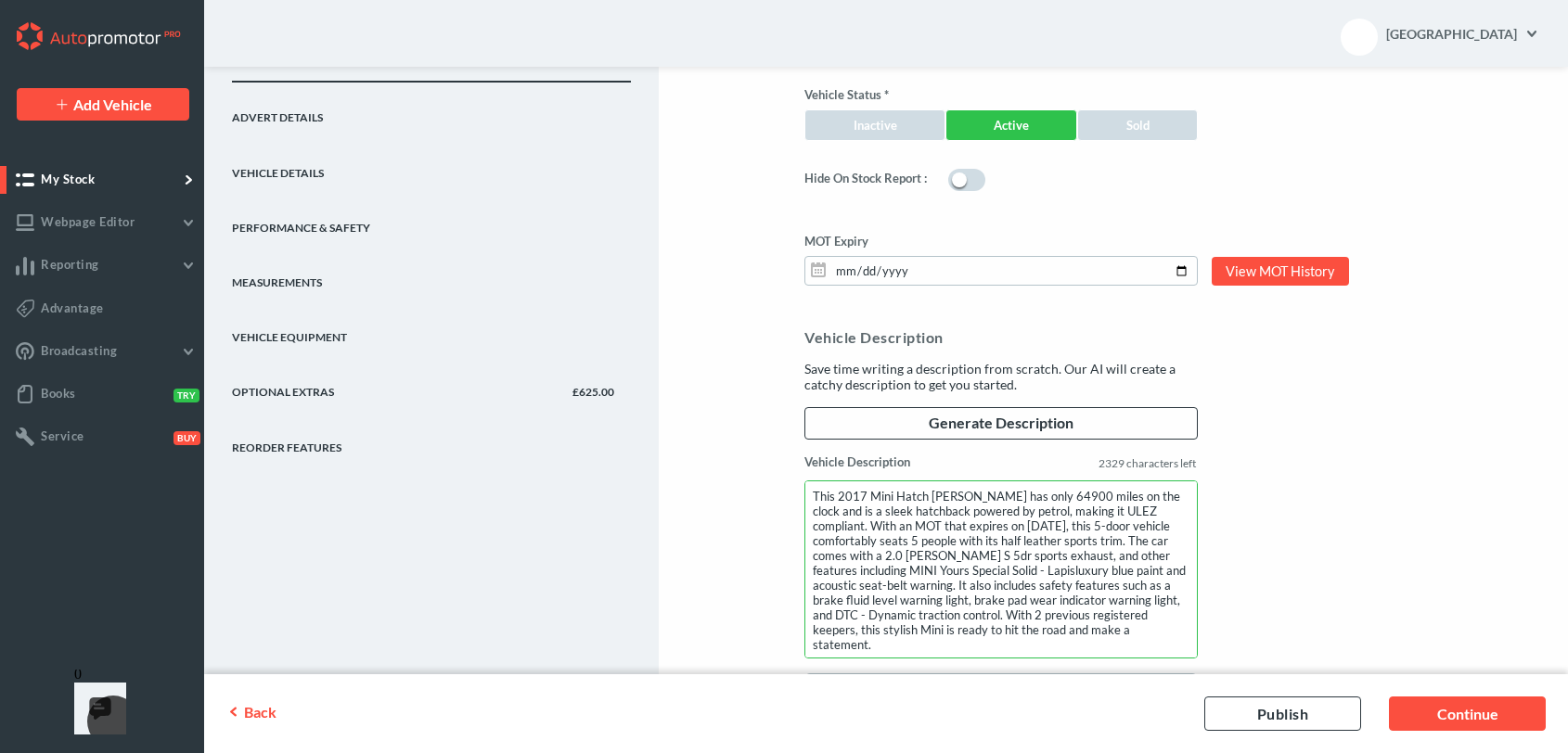
scroll to position [1698, 0]
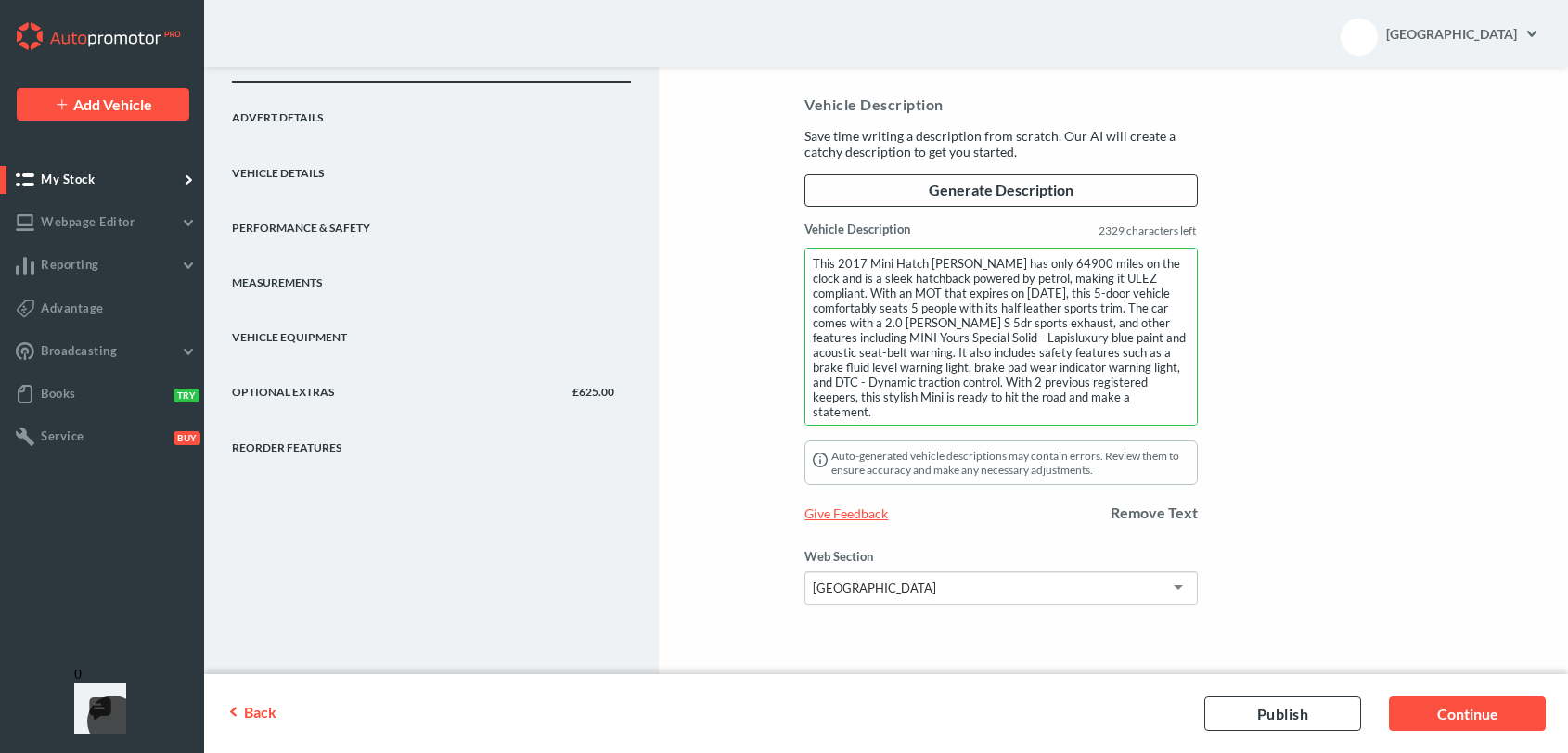
drag, startPoint x: 1027, startPoint y: 417, endPoint x: 812, endPoint y: 264, distance: 263.9
click at [812, 264] on textarea "This 2017 Mini Hatch [PERSON_NAME] has only 64900 miles on the clock and is a s…" at bounding box center [1001, 337] width 392 height 178
paste textarea "08 LOREMI DOLOR & SITAME CONSECTE. Adipisci Elitsedd Eiusmo tem incidid ut la e…"
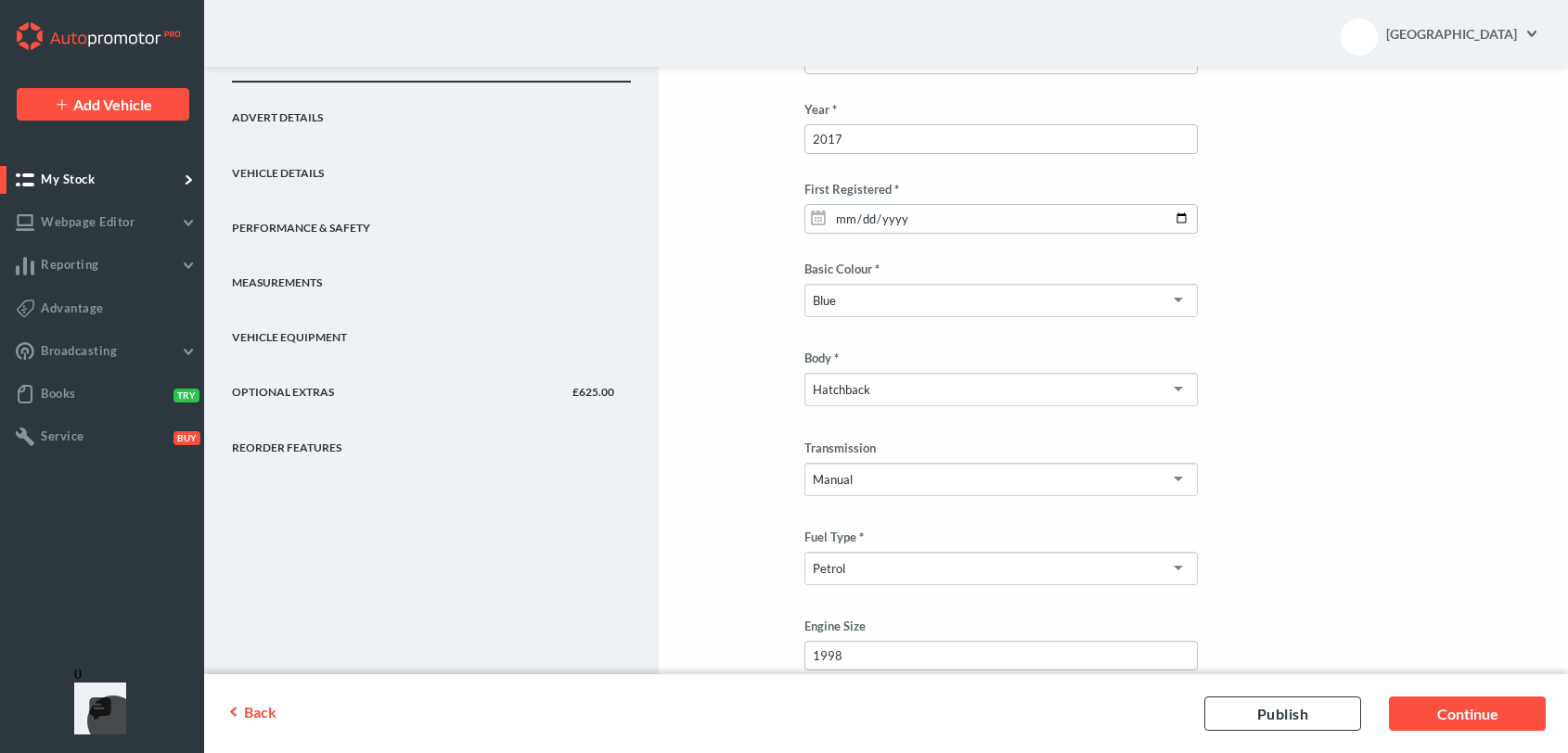
scroll to position [771, 0]
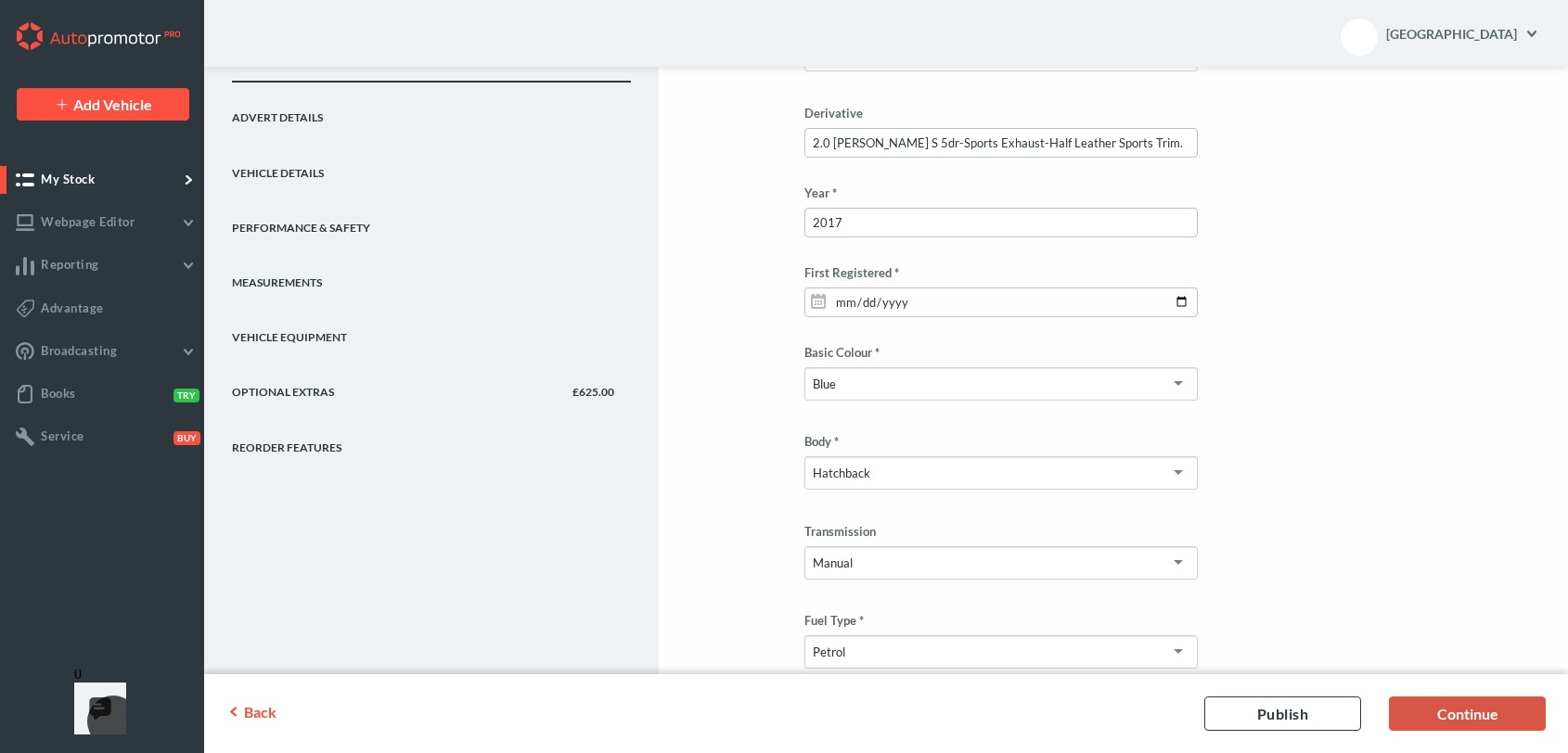
type textarea "08 LOREMI DOLOR & SITAME CONSECTE. Adipisci Elitsedd Eiusmo tem incidid ut la e…"
click at [1471, 707] on link "Continue" at bounding box center [1468, 713] width 157 height 34
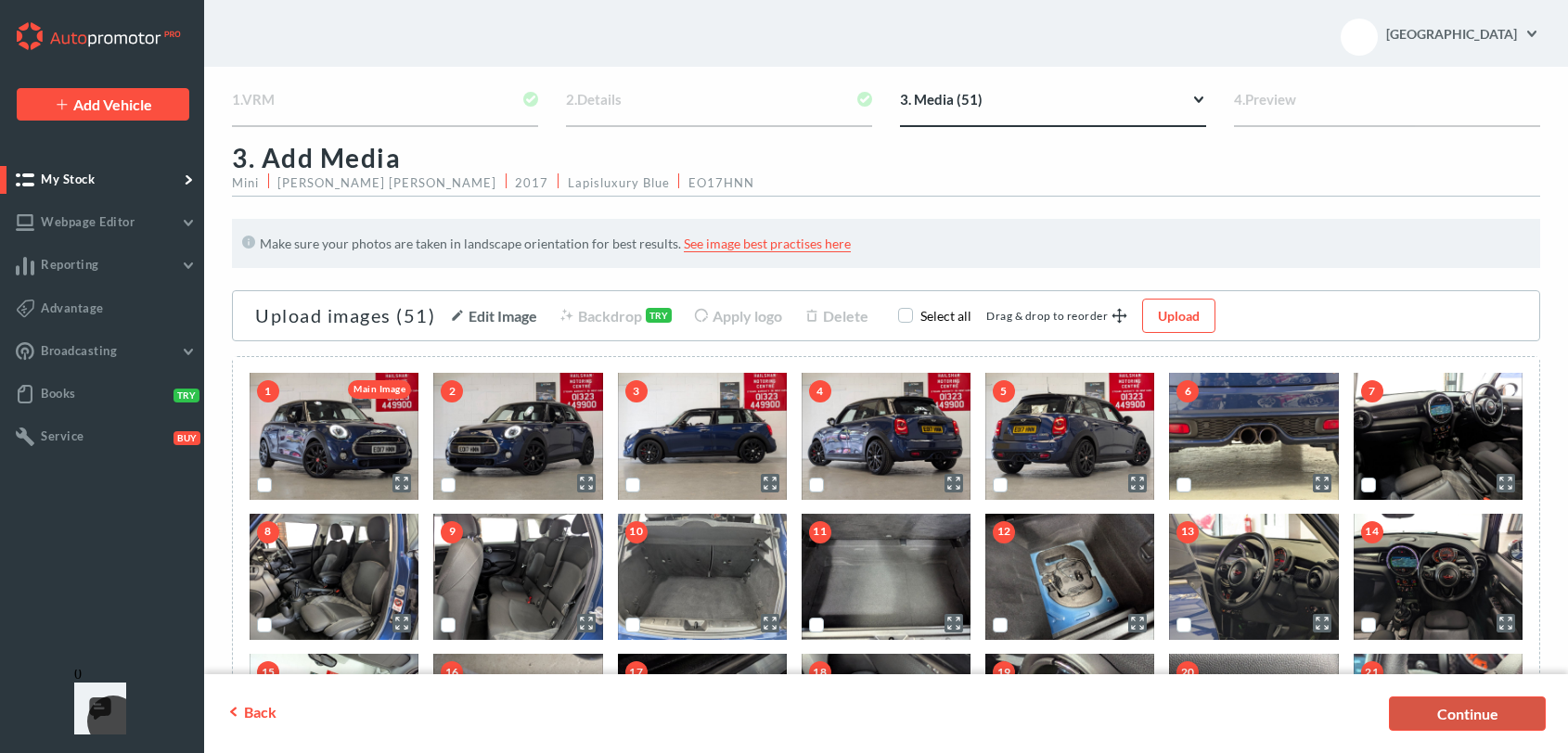
click at [1448, 714] on link "Continue" at bounding box center [1468, 713] width 157 height 34
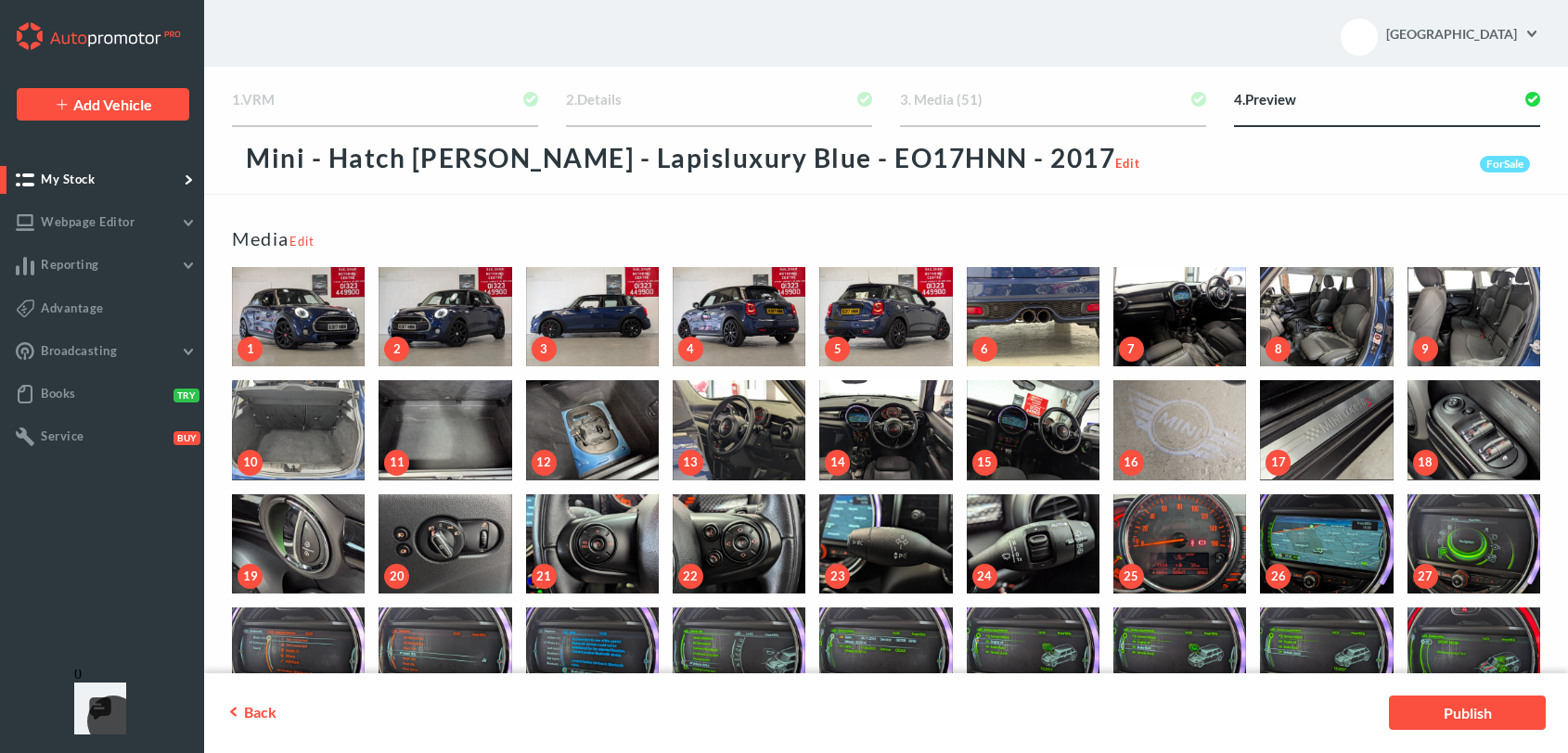
click at [1448, 714] on link "Publish" at bounding box center [1468, 713] width 157 height 34
